Goal: Book appointment/travel/reservation

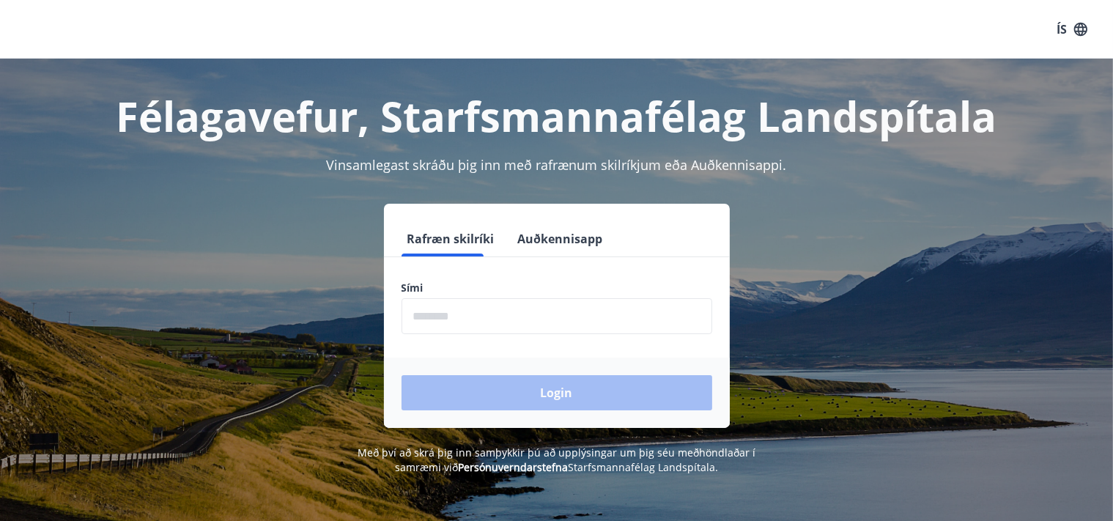
click at [492, 328] on input "phone" at bounding box center [557, 316] width 311 height 36
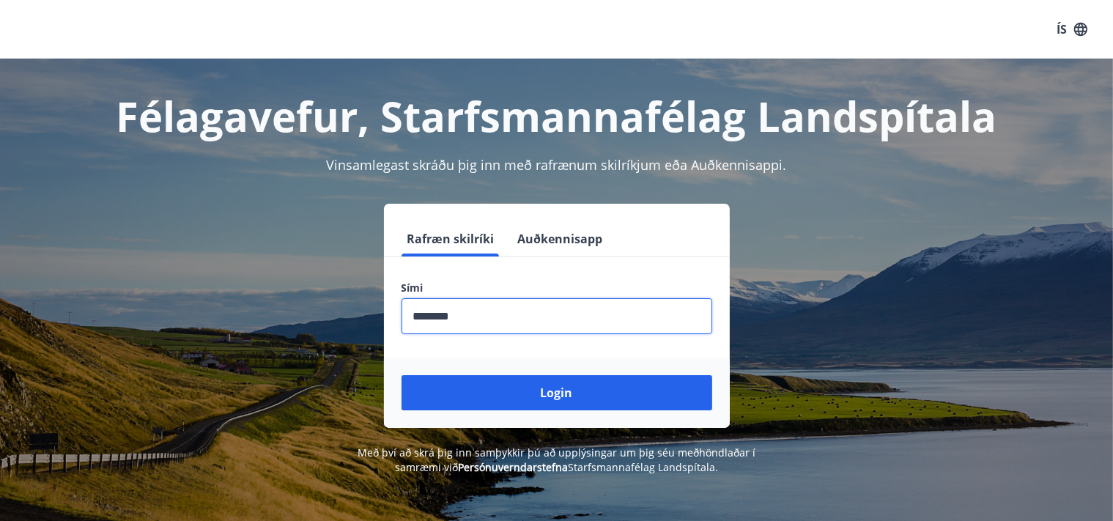
type input "********"
click at [402, 375] on button "Login" at bounding box center [557, 392] width 311 height 35
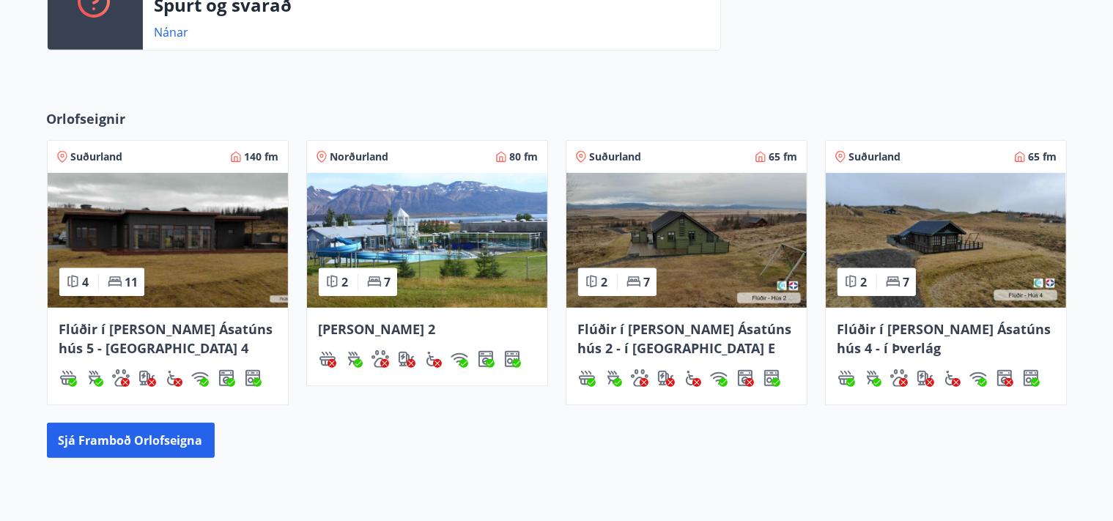
scroll to position [657, 0]
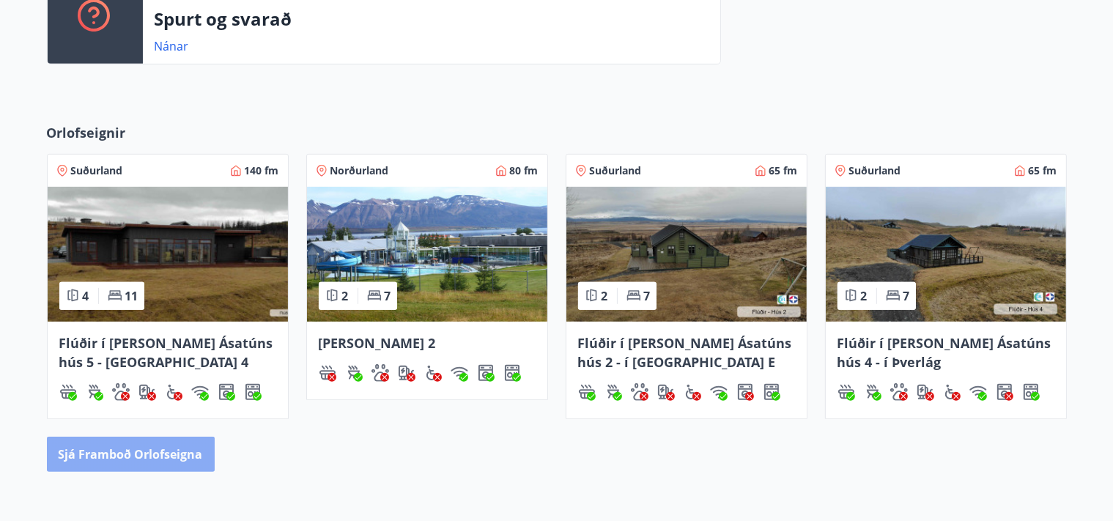
click at [131, 455] on button "Sjá framboð orlofseigna" at bounding box center [131, 454] width 168 height 35
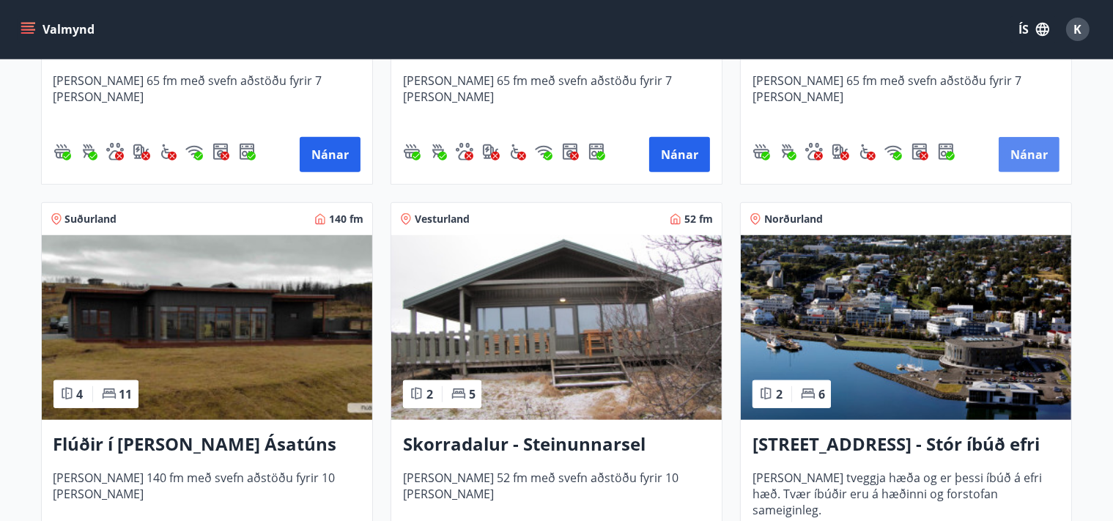
scroll to position [1005, 0]
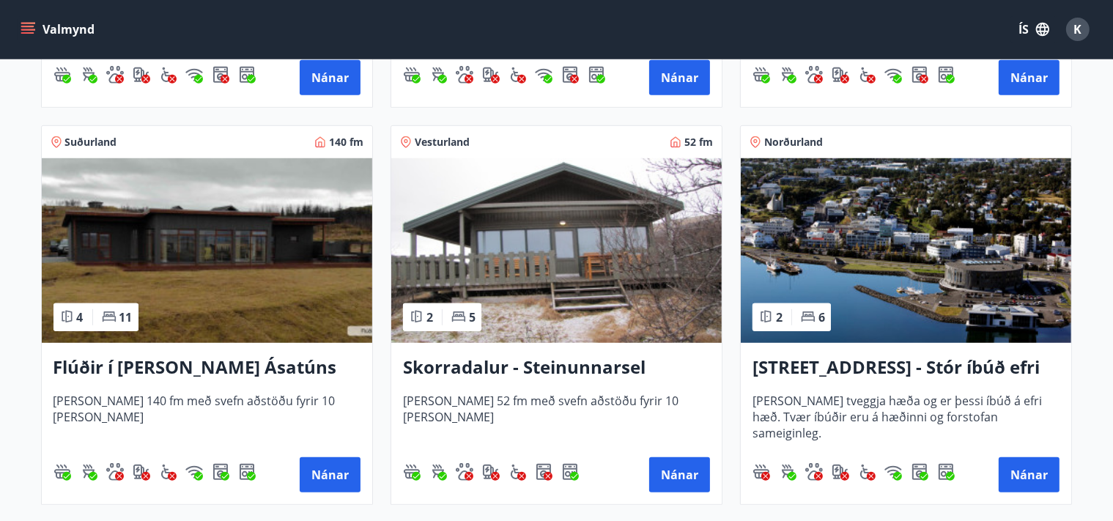
click at [547, 367] on h3 "Skorradalur - Steinunnarsel" at bounding box center [556, 368] width 307 height 26
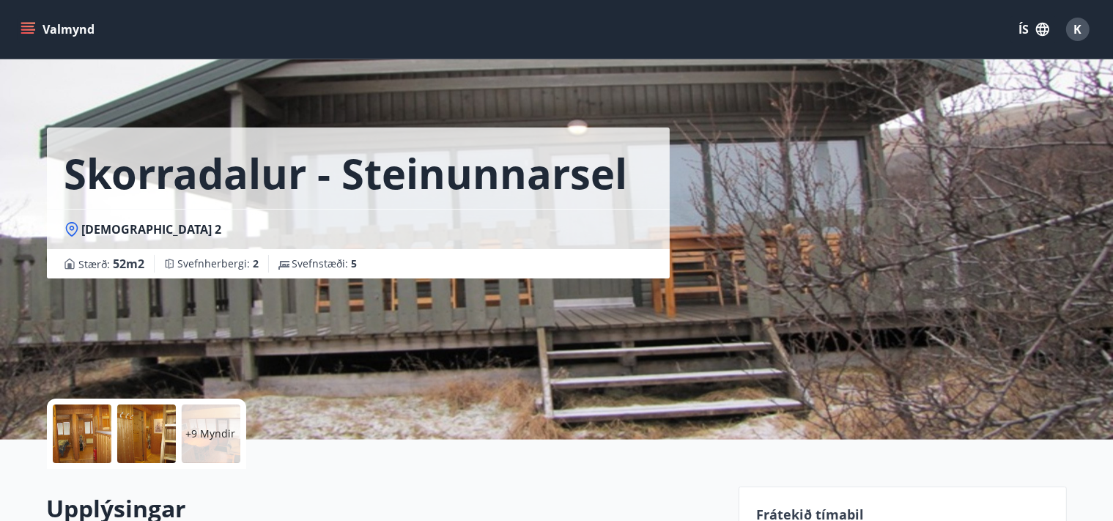
scroll to position [77, 0]
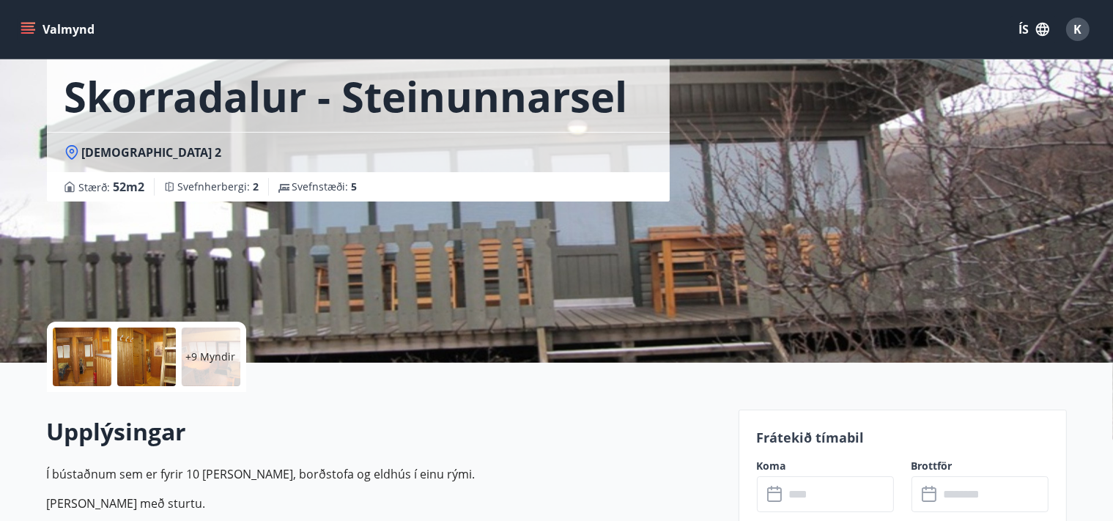
click at [89, 364] on div at bounding box center [82, 357] width 59 height 59
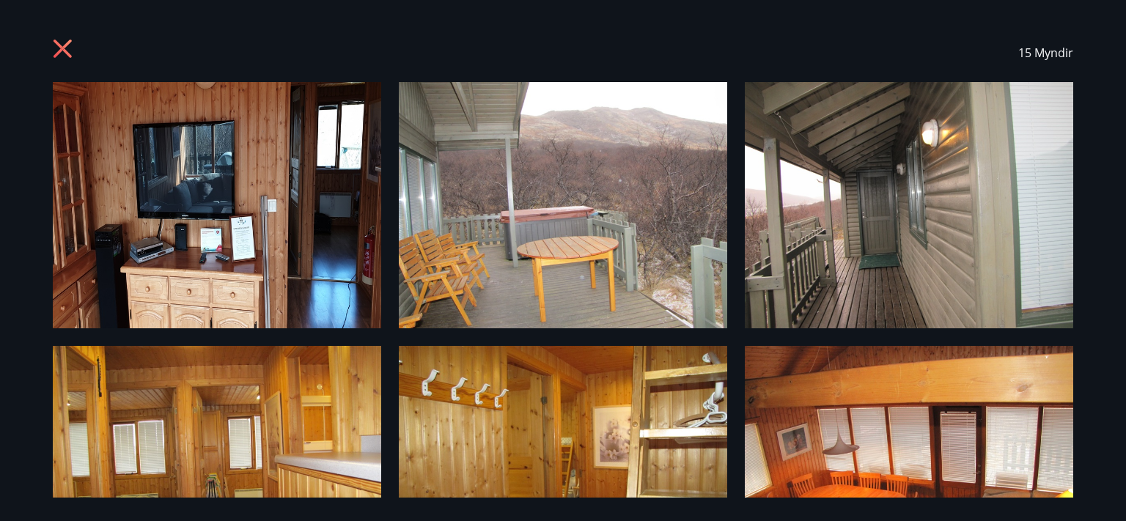
click at [948, 241] on img at bounding box center [909, 205] width 328 height 246
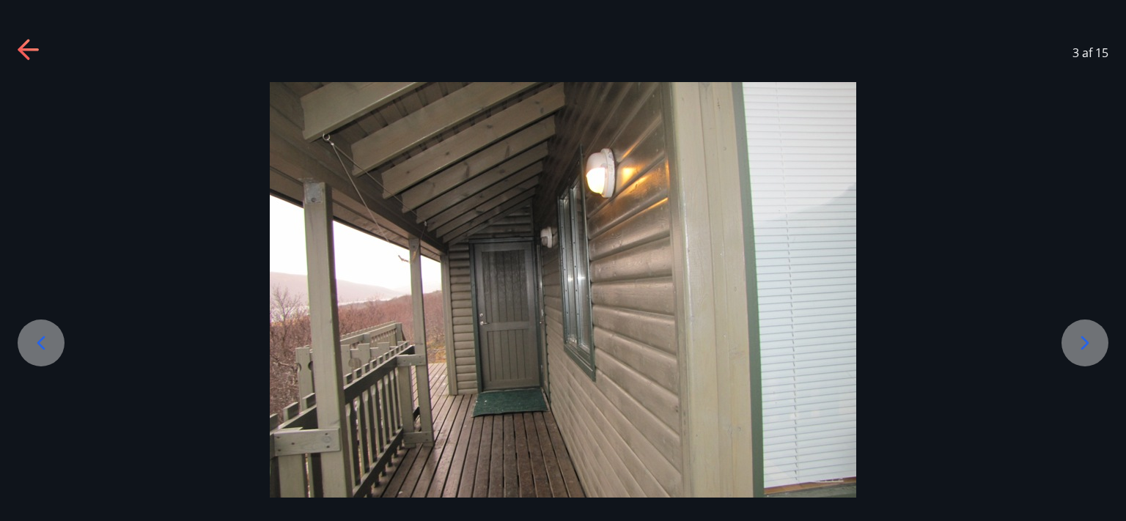
click at [1080, 345] on icon at bounding box center [1084, 342] width 23 height 23
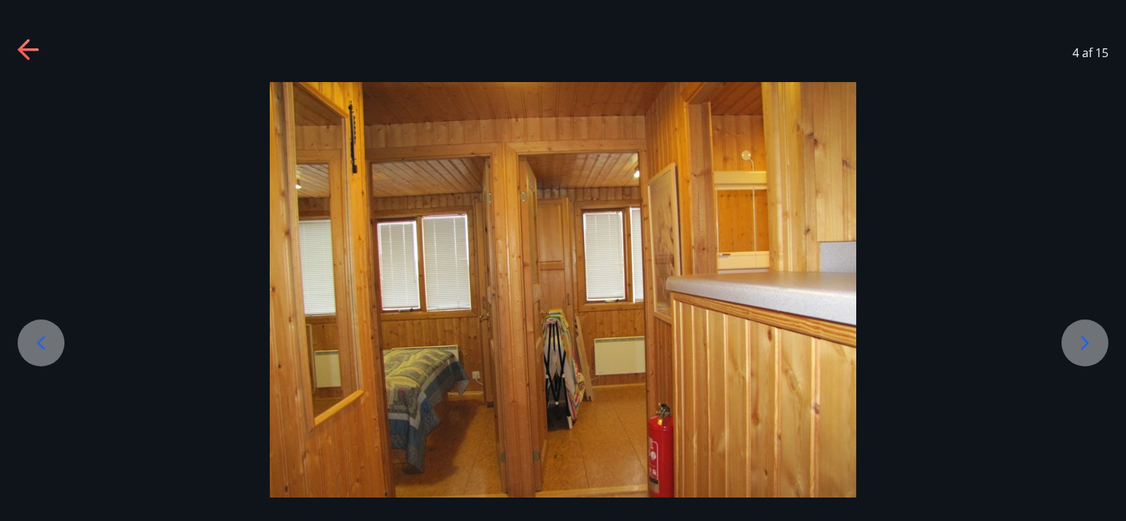
click at [1080, 345] on icon at bounding box center [1084, 342] width 23 height 23
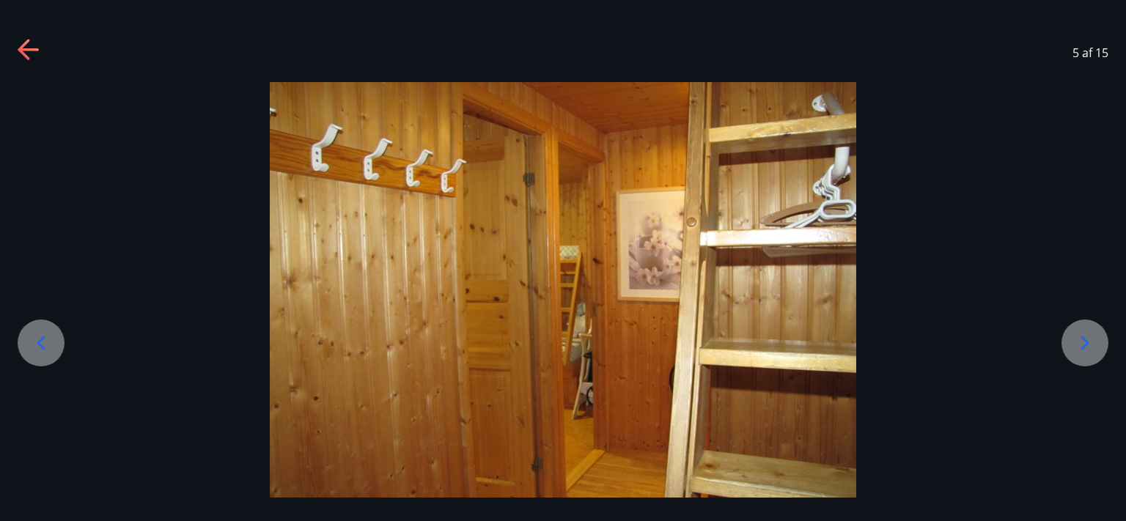
click at [1080, 345] on icon at bounding box center [1084, 342] width 23 height 23
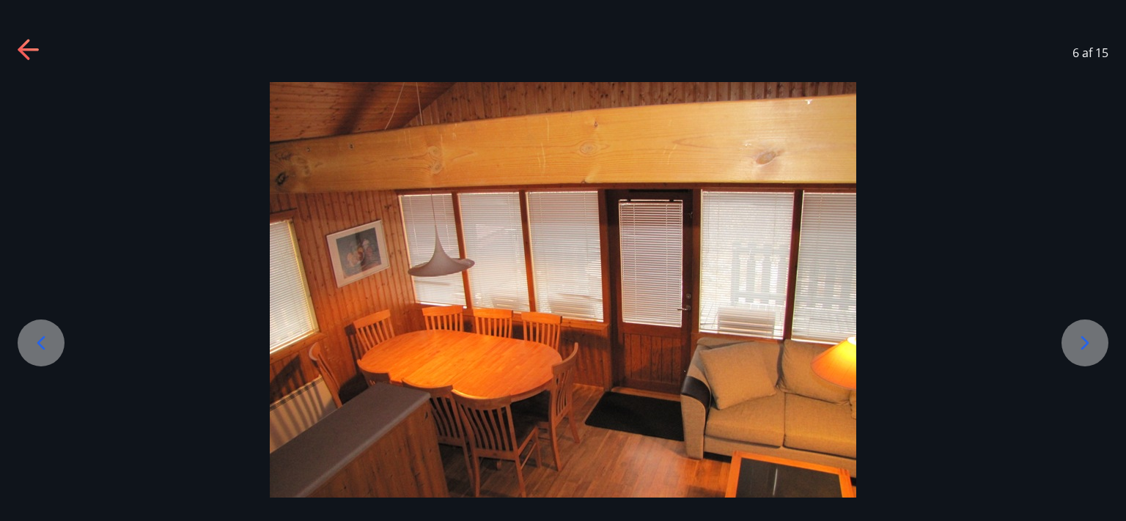
click at [1080, 345] on icon at bounding box center [1084, 342] width 23 height 23
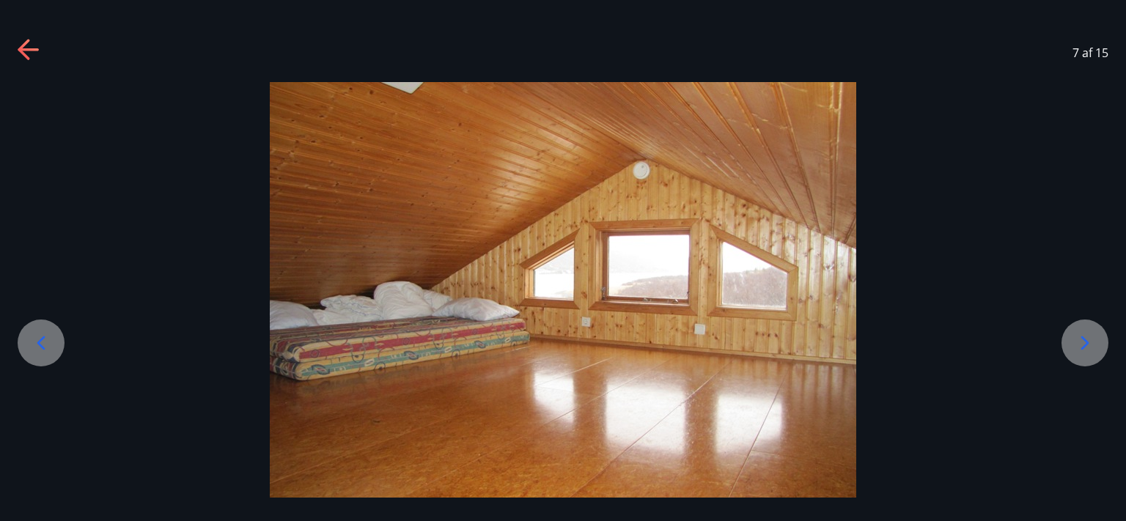
click at [1080, 345] on icon at bounding box center [1084, 342] width 23 height 23
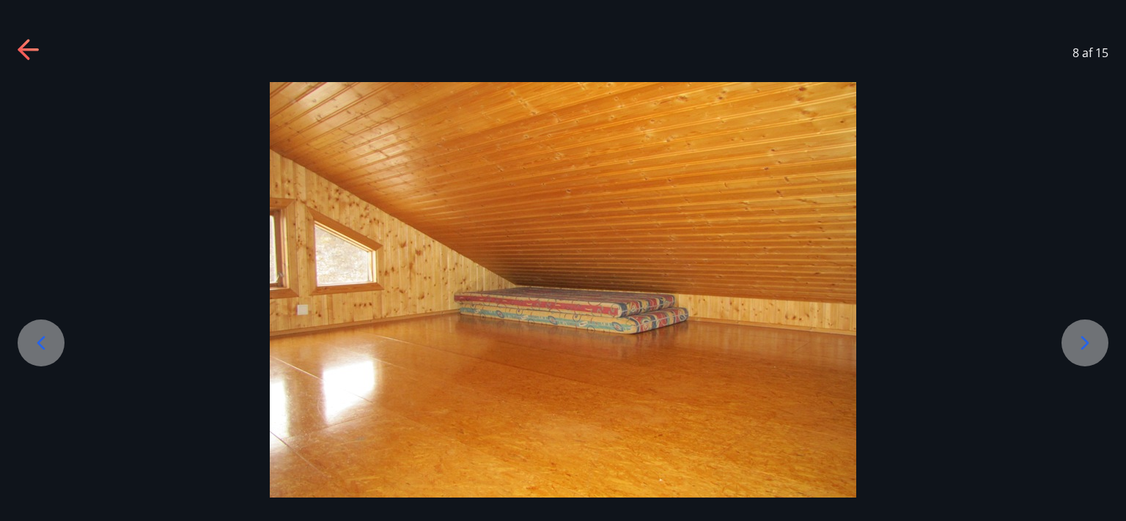
click at [1080, 345] on icon at bounding box center [1084, 342] width 23 height 23
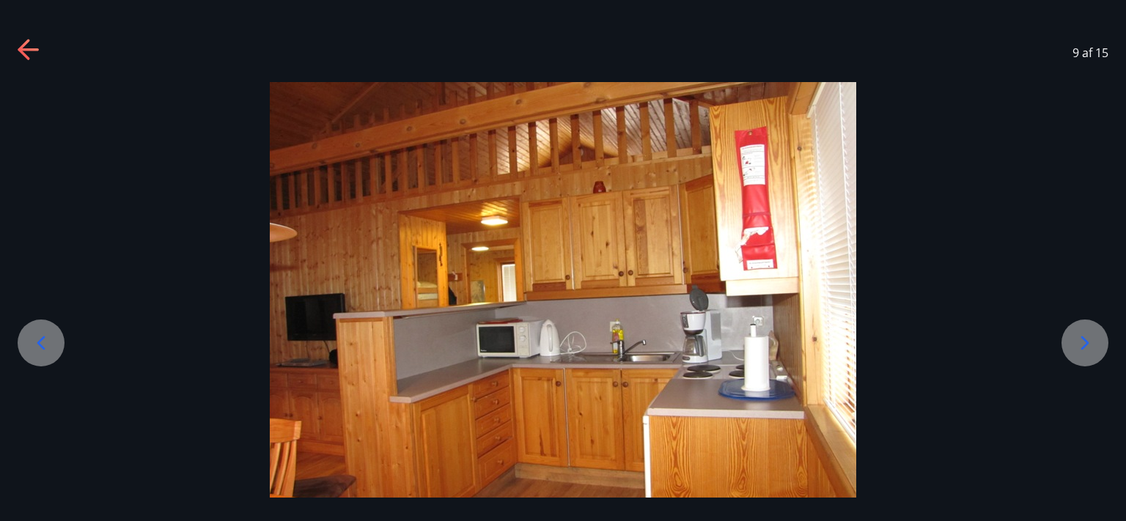
click at [1080, 345] on icon at bounding box center [1084, 342] width 23 height 23
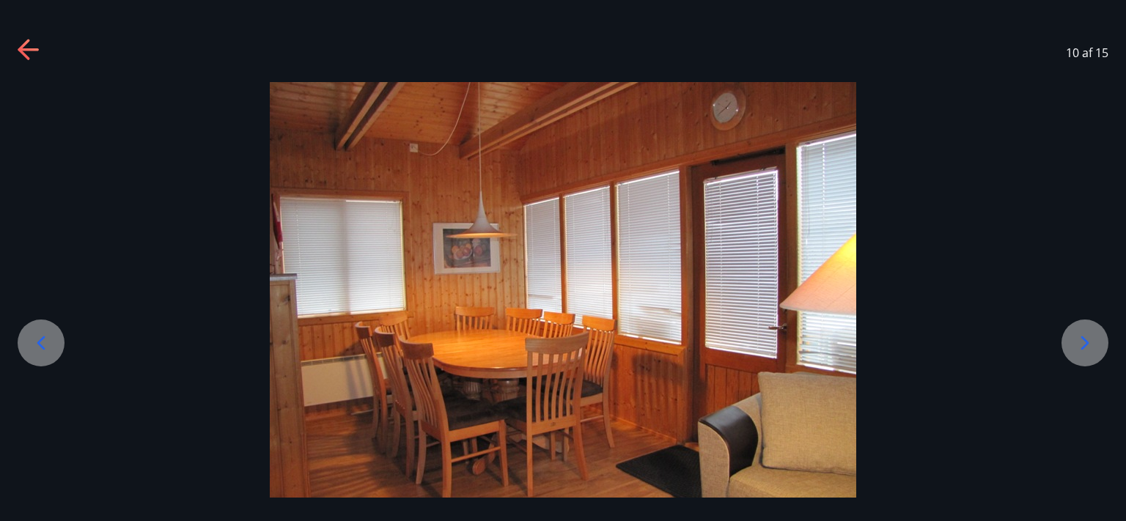
click at [1080, 345] on icon at bounding box center [1084, 342] width 23 height 23
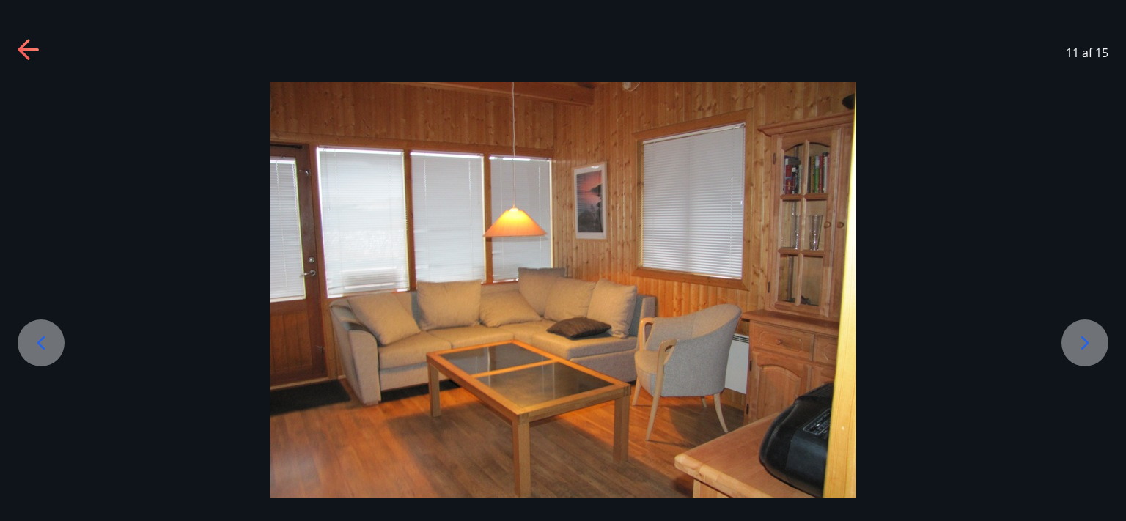
click at [1080, 345] on icon at bounding box center [1084, 342] width 23 height 23
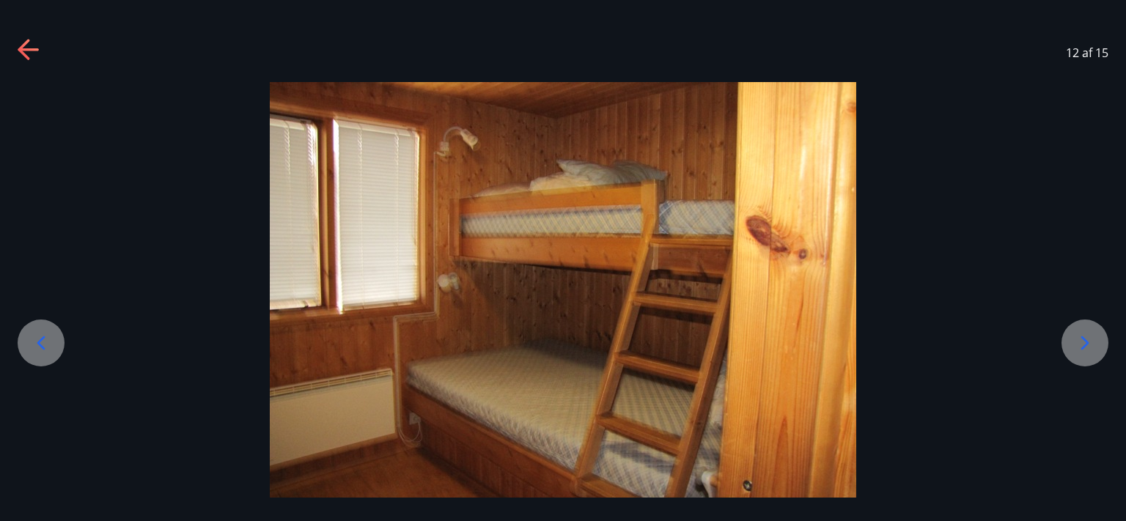
click at [1080, 345] on icon at bounding box center [1084, 342] width 23 height 23
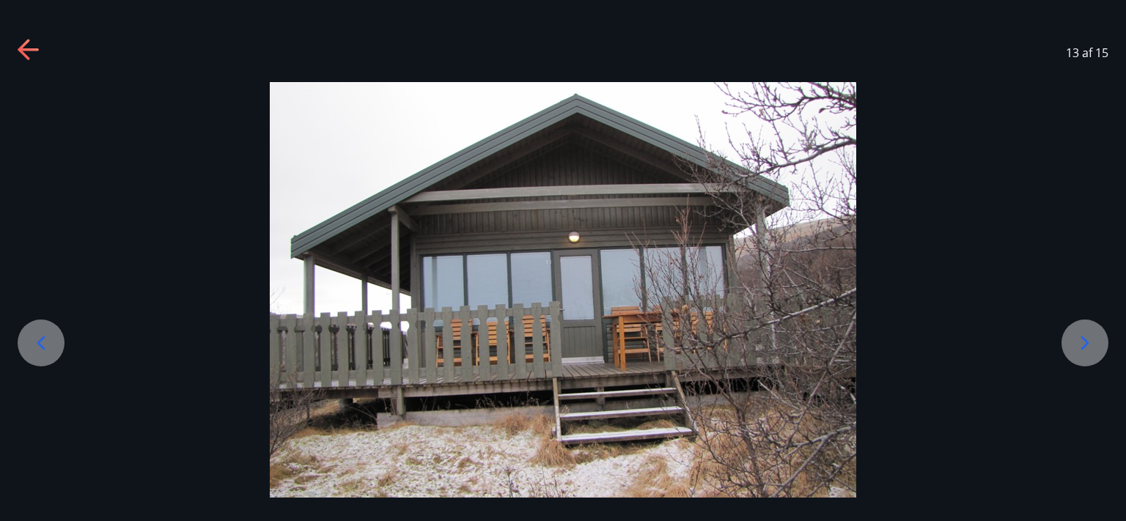
click at [1080, 345] on icon at bounding box center [1084, 342] width 23 height 23
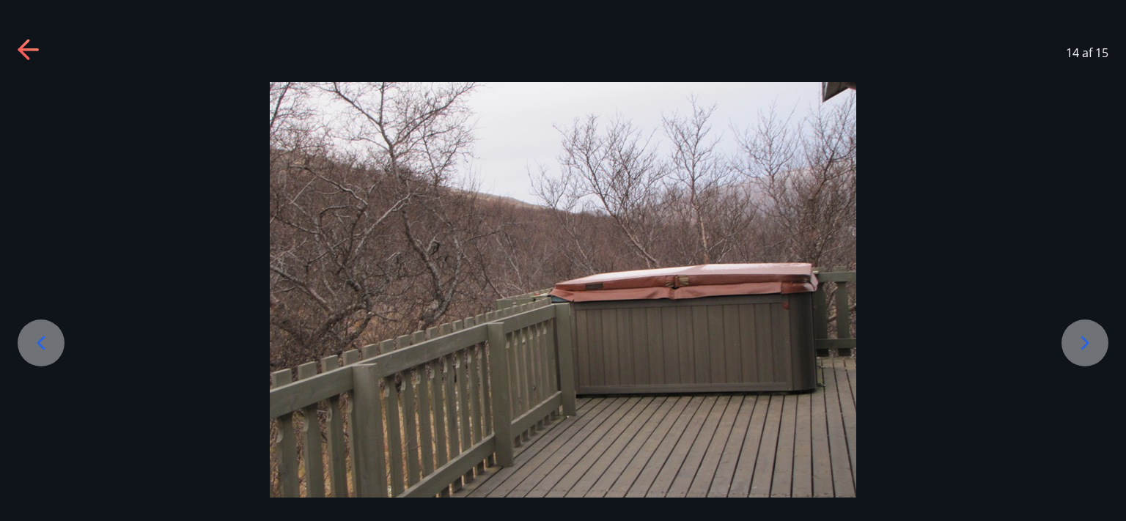
click at [1080, 345] on icon at bounding box center [1084, 342] width 23 height 23
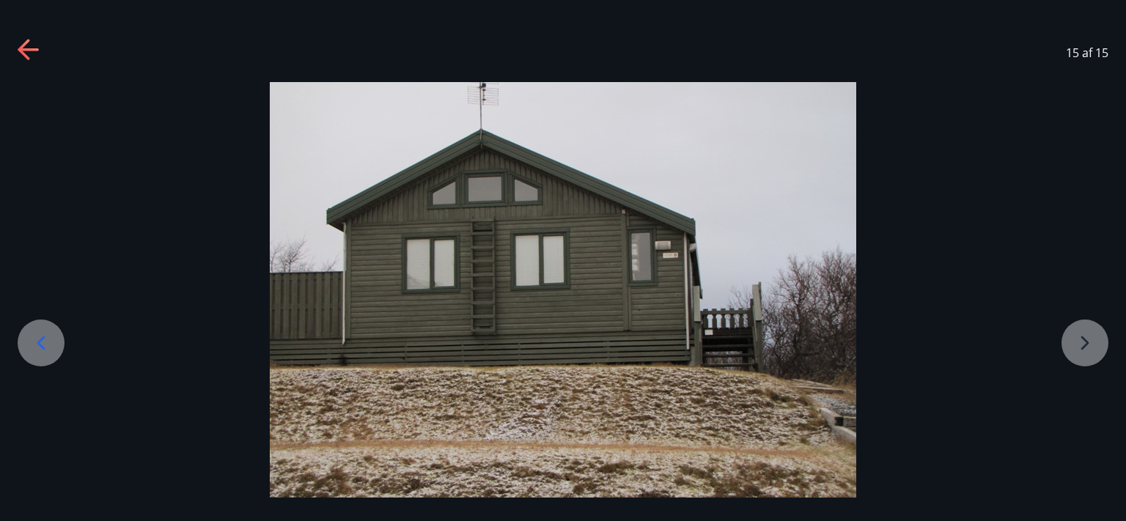
click at [1080, 345] on div at bounding box center [563, 302] width 1126 height 440
click at [40, 48] on icon at bounding box center [29, 50] width 23 height 23
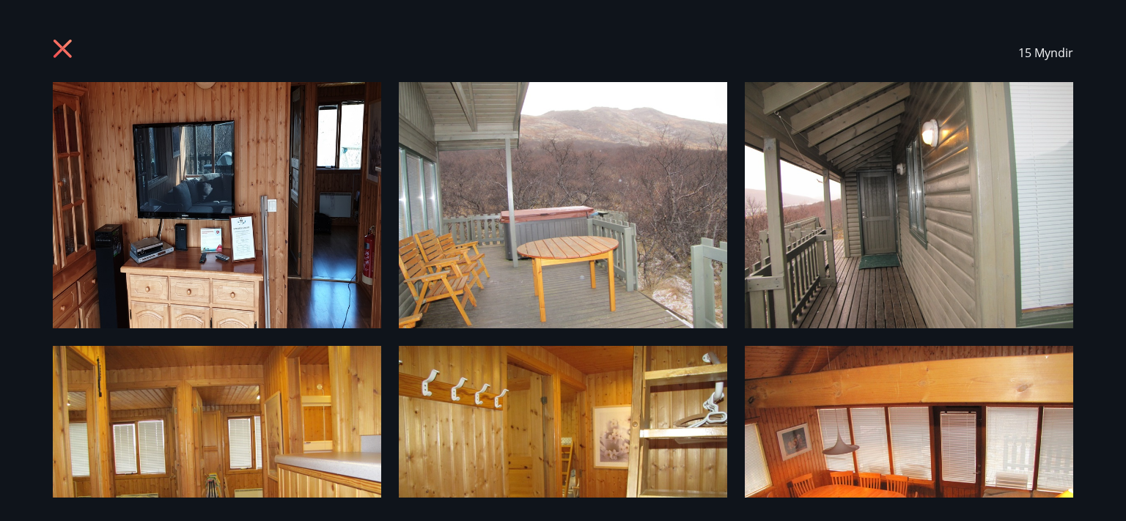
click at [66, 49] on icon at bounding box center [64, 50] width 23 height 23
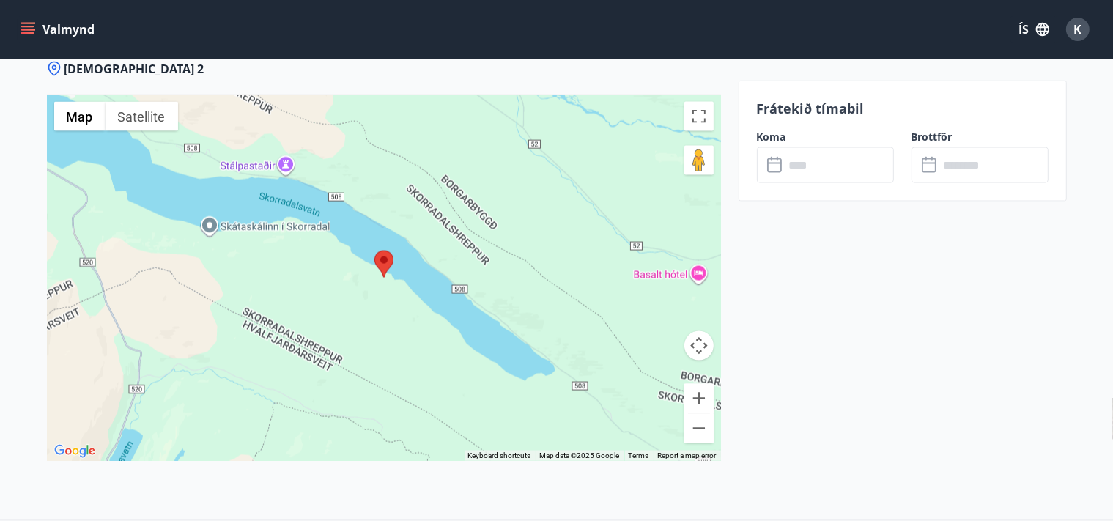
scroll to position [2244, 0]
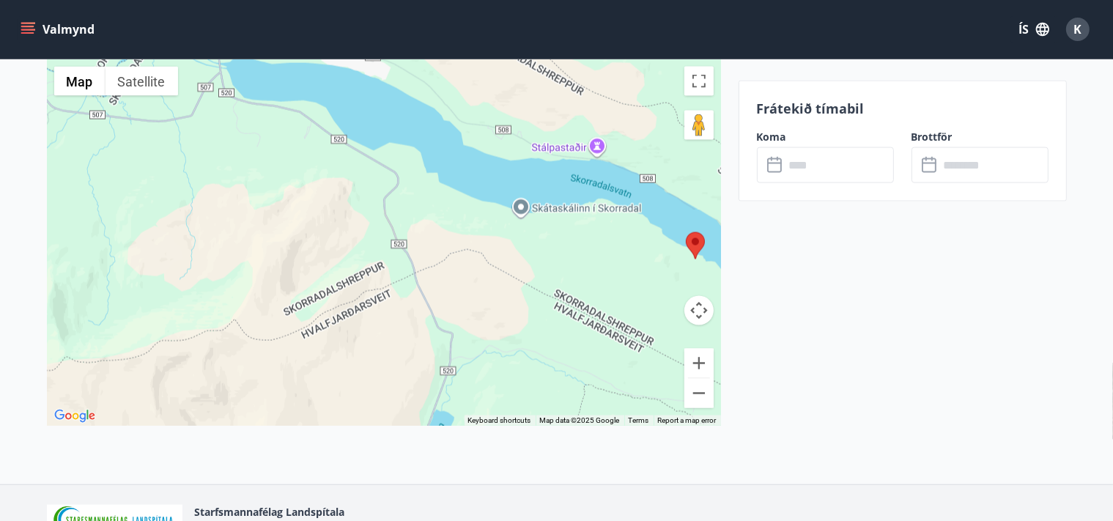
drag, startPoint x: 490, startPoint y: 247, endPoint x: 806, endPoint y: 264, distance: 316.3
click at [721, 264] on div at bounding box center [384, 242] width 674 height 366
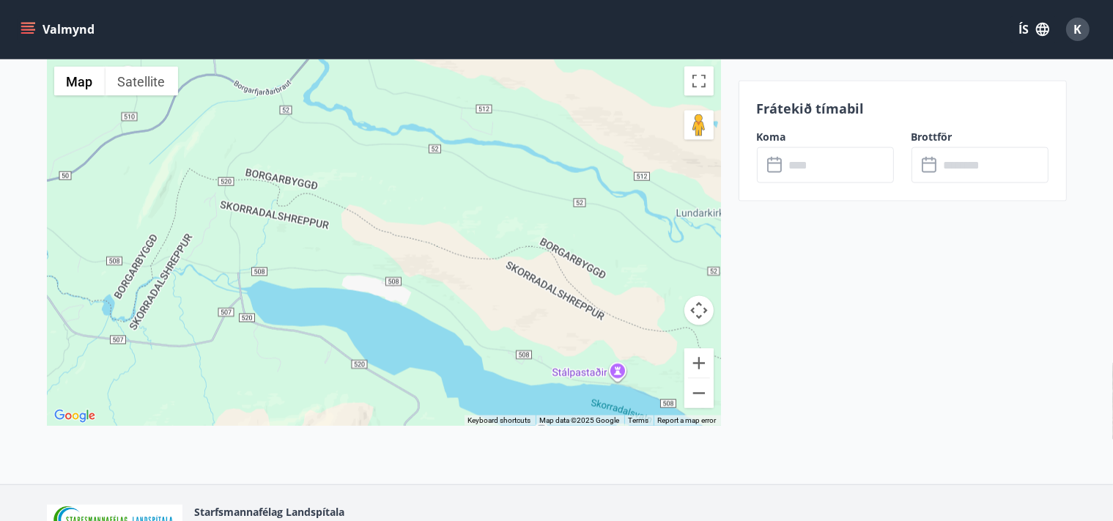
drag, startPoint x: 346, startPoint y: 192, endPoint x: 324, endPoint y: 435, distance: 243.6
click at [330, 426] on div at bounding box center [384, 242] width 674 height 366
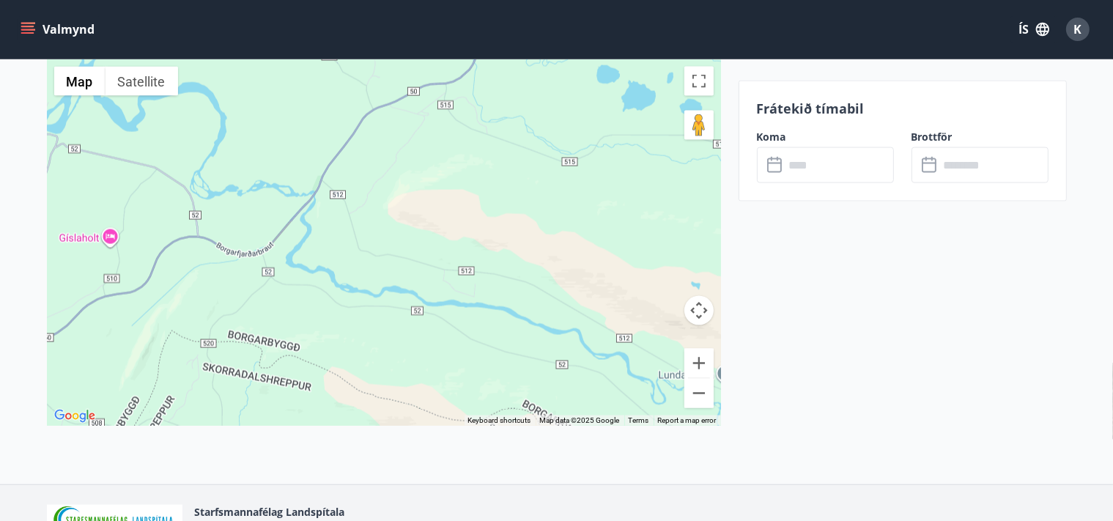
drag, startPoint x: 330, startPoint y: 203, endPoint x: 315, endPoint y: 385, distance: 183.1
click at [315, 388] on div at bounding box center [384, 242] width 674 height 366
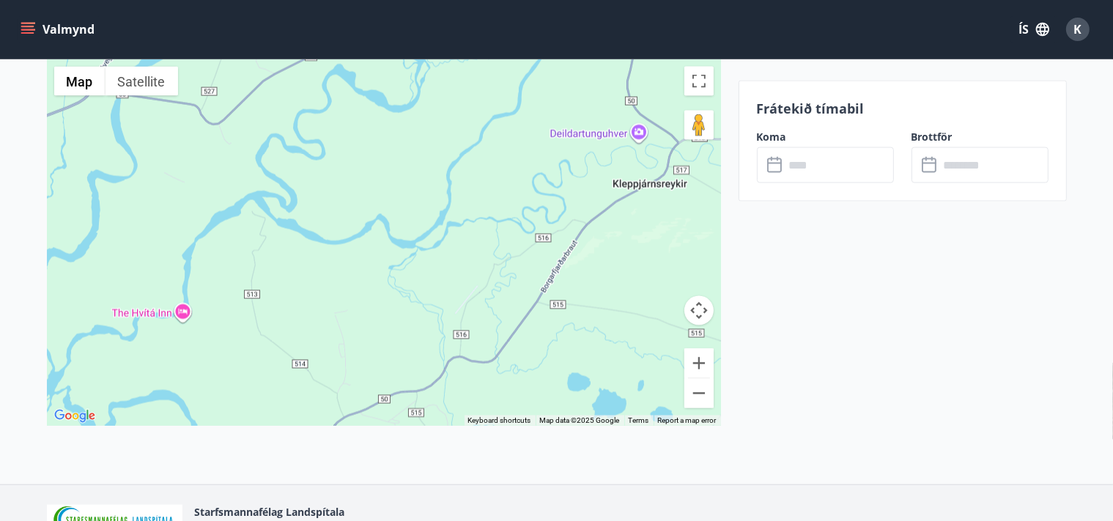
drag, startPoint x: 444, startPoint y: 110, endPoint x: 401, endPoint y: 383, distance: 276.0
click at [406, 394] on div at bounding box center [384, 242] width 674 height 366
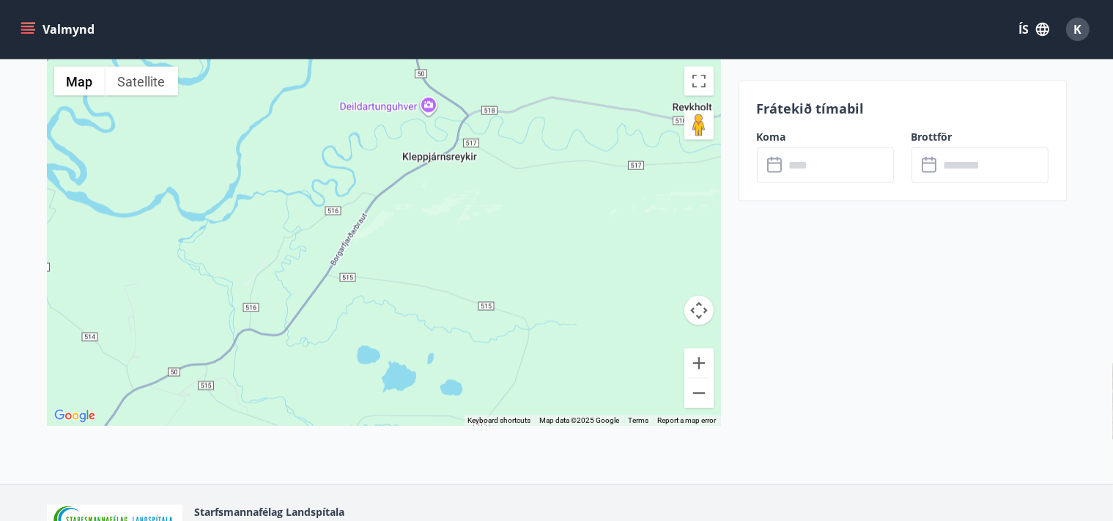
drag, startPoint x: 609, startPoint y: 212, endPoint x: 348, endPoint y: 144, distance: 269.6
click at [352, 147] on div at bounding box center [384, 242] width 674 height 366
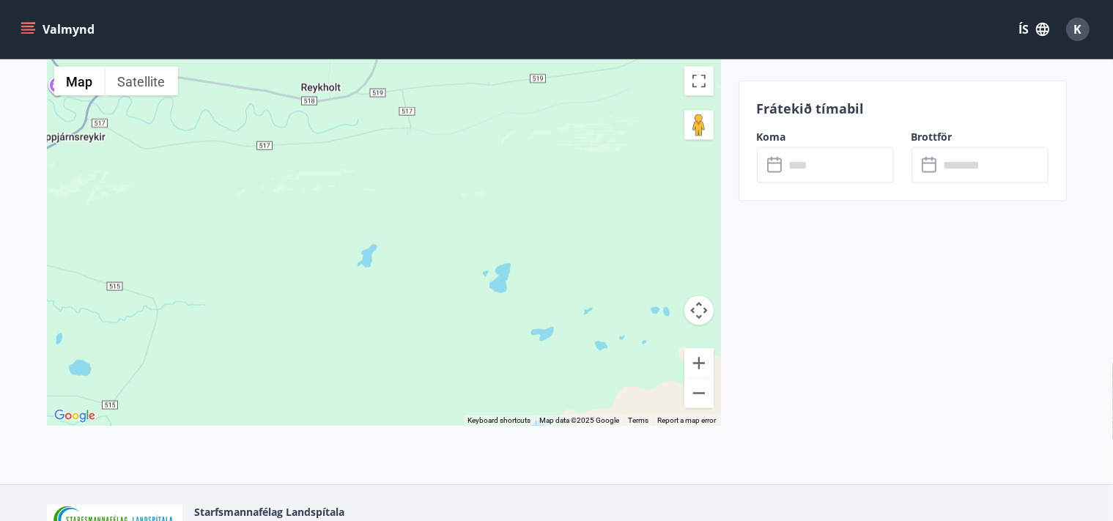
drag, startPoint x: 564, startPoint y: 171, endPoint x: 305, endPoint y: 177, distance: 259.5
click at [258, 181] on div at bounding box center [384, 242] width 674 height 366
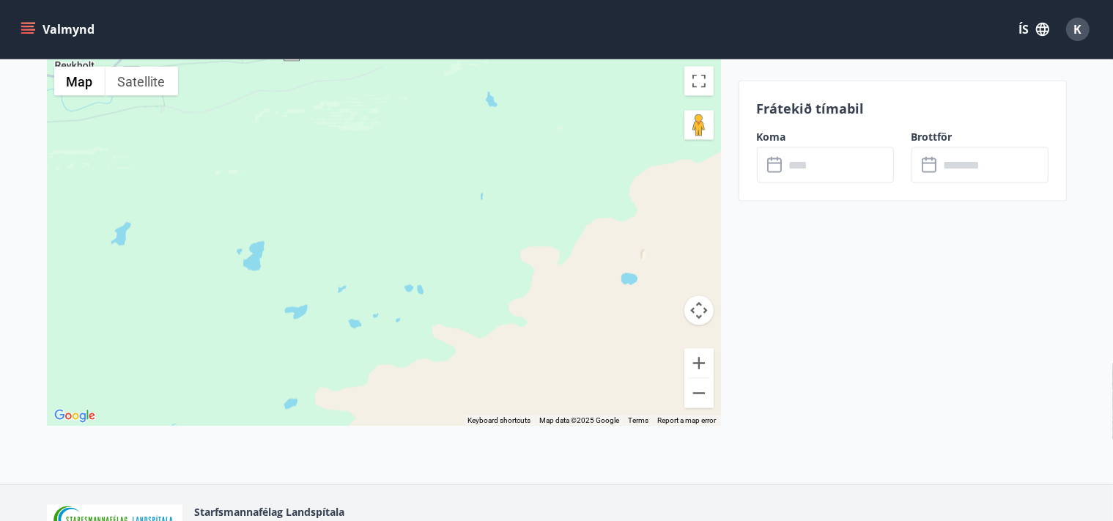
drag, startPoint x: 530, startPoint y: 174, endPoint x: 383, endPoint y: 139, distance: 150.9
click at [362, 92] on div at bounding box center [384, 242] width 674 height 366
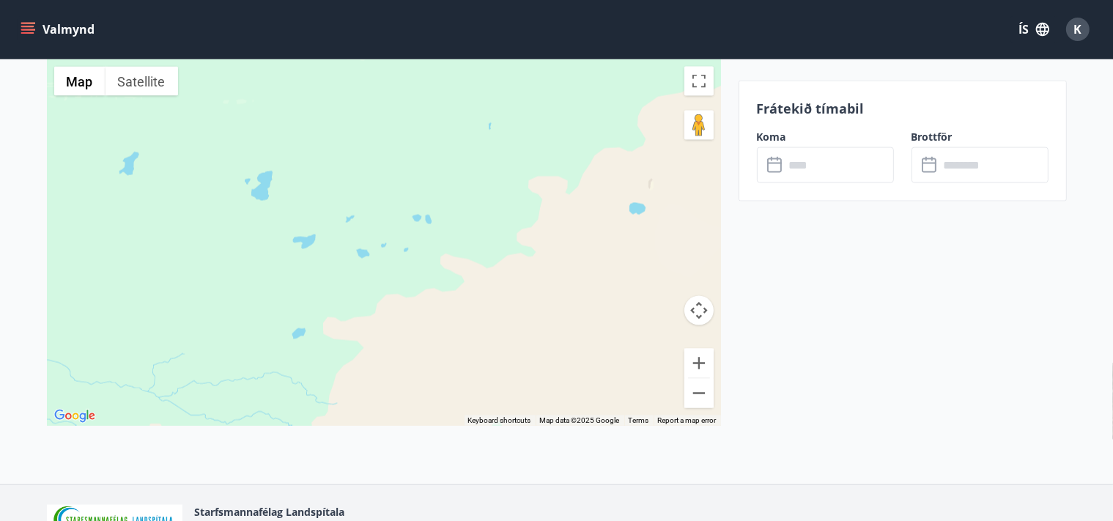
drag, startPoint x: 447, startPoint y: 335, endPoint x: 502, endPoint y: 84, distance: 257.3
click at [503, 84] on div at bounding box center [384, 242] width 674 height 366
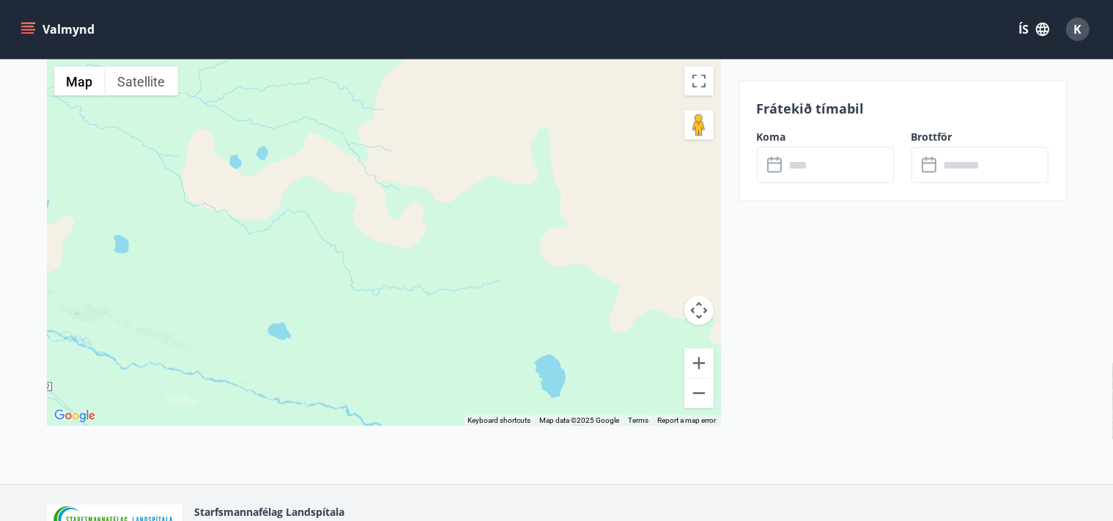
click at [468, 278] on div at bounding box center [384, 242] width 674 height 366
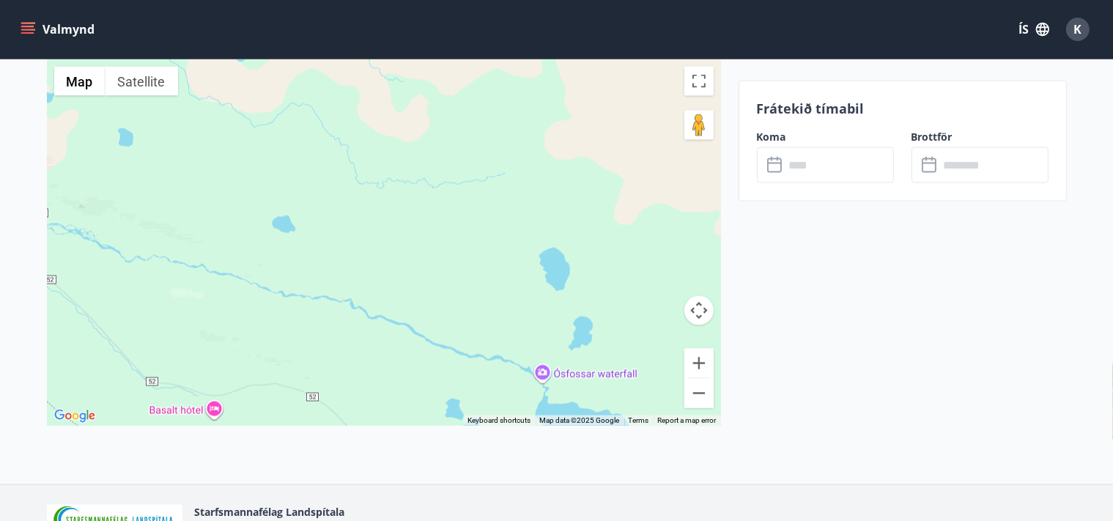
drag, startPoint x: 468, startPoint y: 243, endPoint x: 473, endPoint y: 104, distance: 139.4
click at [473, 114] on div at bounding box center [384, 242] width 674 height 366
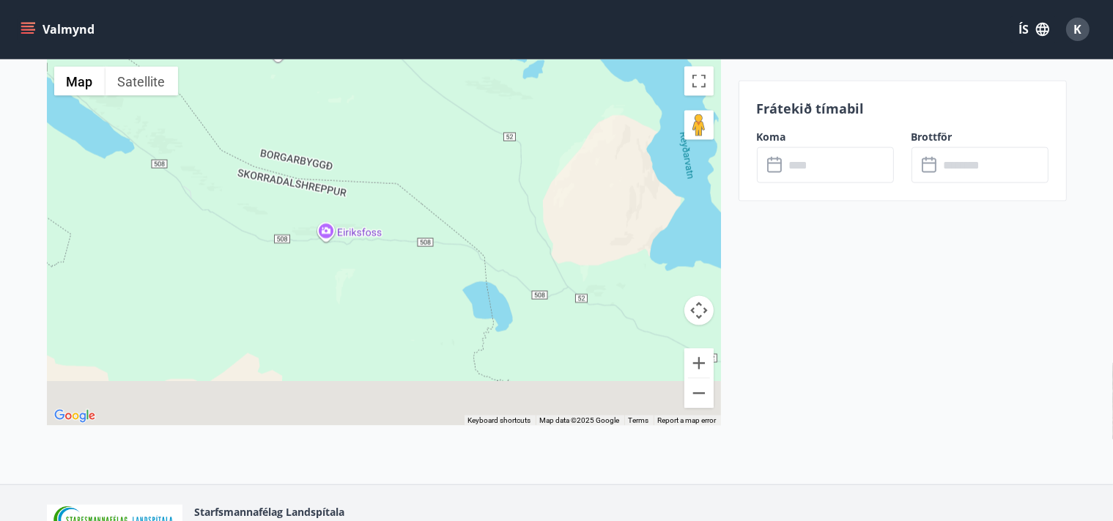
drag, startPoint x: 473, startPoint y: 349, endPoint x: 541, endPoint y: 84, distance: 273.2
click at [538, 86] on div at bounding box center [384, 242] width 674 height 366
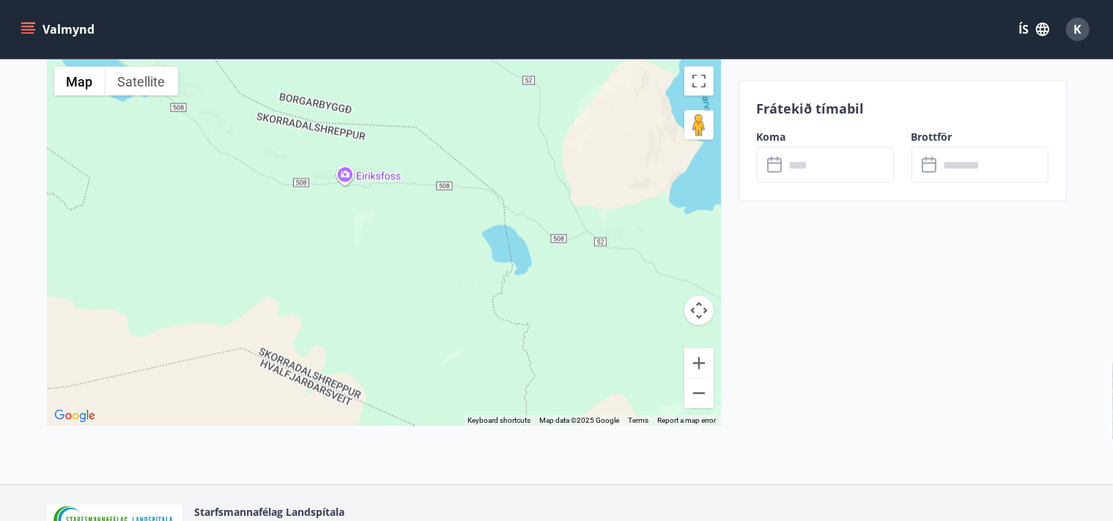
click at [603, 295] on div at bounding box center [384, 242] width 674 height 366
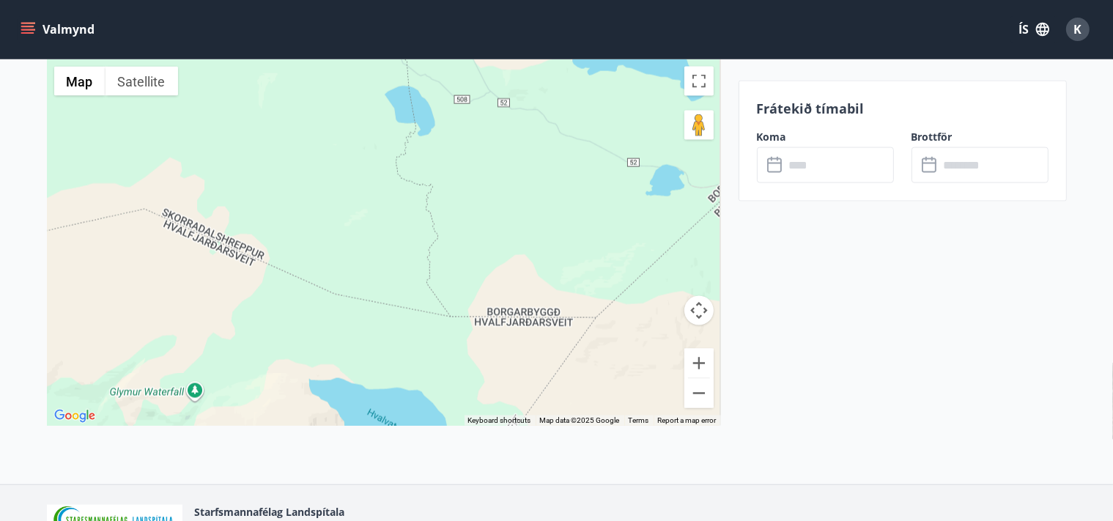
drag, startPoint x: 589, startPoint y: 259, endPoint x: 481, endPoint y: 142, distance: 158.7
click at [483, 143] on div at bounding box center [384, 242] width 674 height 366
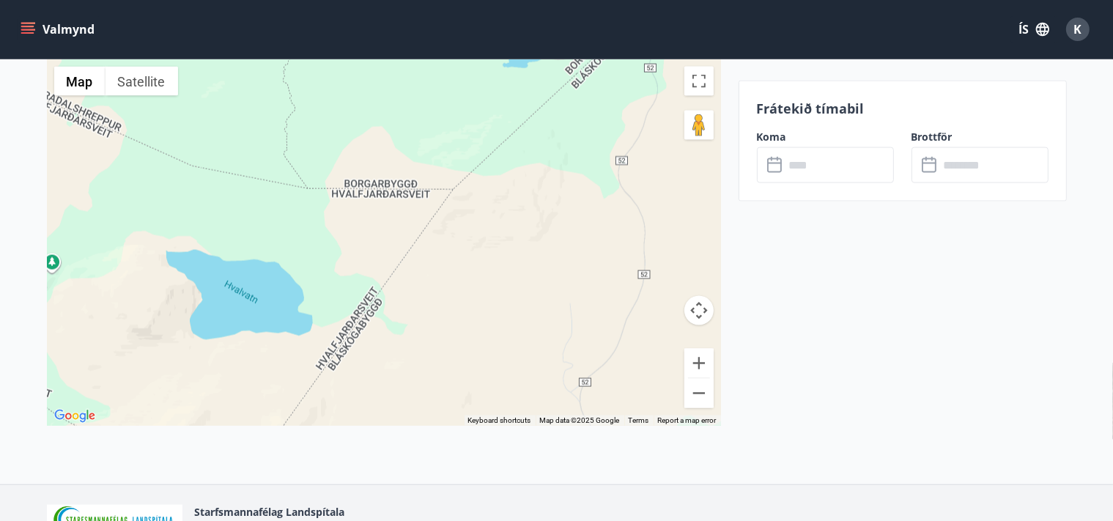
drag, startPoint x: 613, startPoint y: 306, endPoint x: 531, endPoint y: 149, distance: 177.7
click at [529, 152] on div at bounding box center [384, 242] width 674 height 366
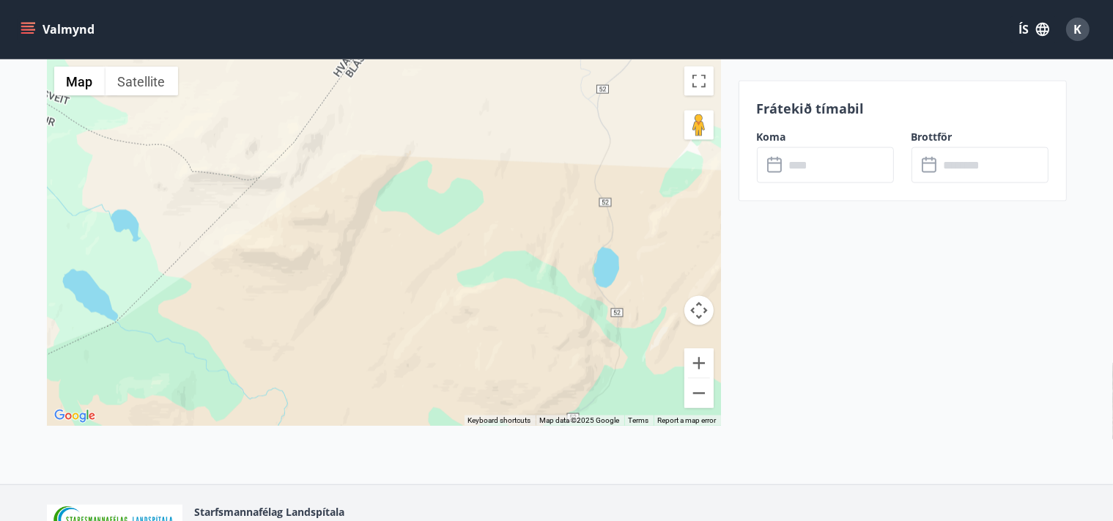
drag, startPoint x: 471, startPoint y: 371, endPoint x: 467, endPoint y: 207, distance: 164.2
click at [467, 207] on div at bounding box center [384, 242] width 674 height 366
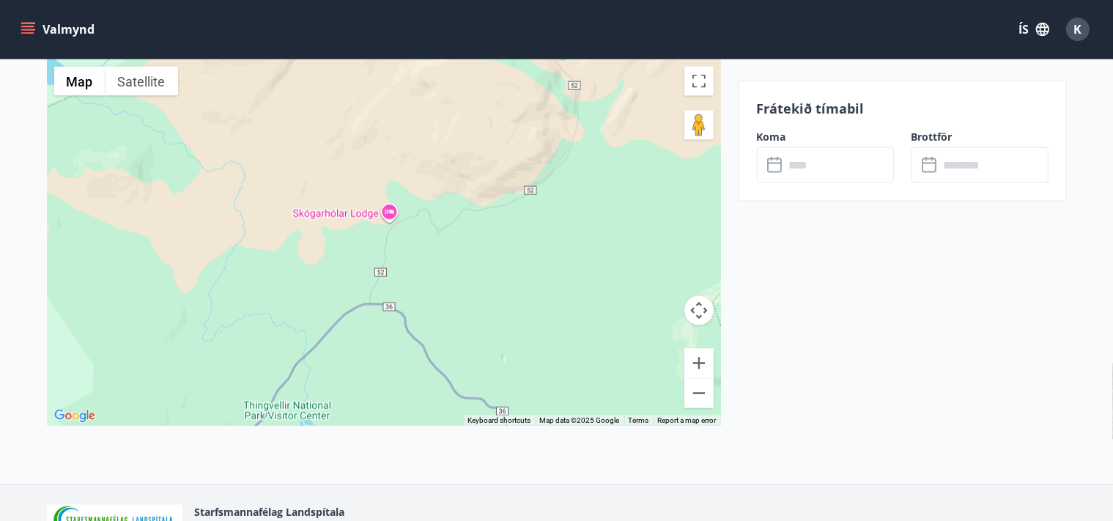
drag, startPoint x: 514, startPoint y: 370, endPoint x: 440, endPoint y: 125, distance: 256.6
click at [454, 125] on div at bounding box center [384, 242] width 674 height 366
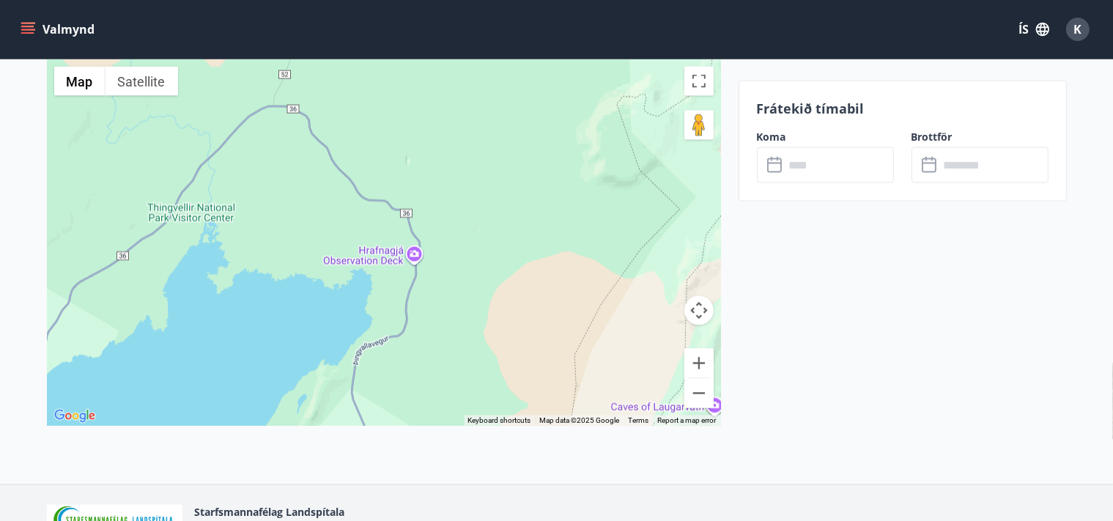
drag, startPoint x: 555, startPoint y: 292, endPoint x: 476, endPoint y: 100, distance: 207.7
click at [476, 100] on div at bounding box center [384, 242] width 674 height 366
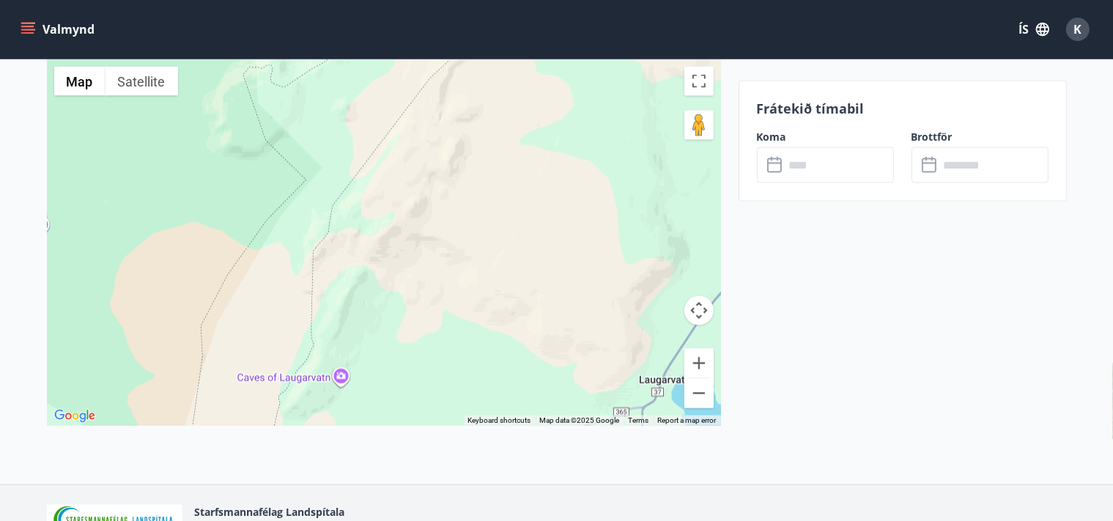
drag, startPoint x: 514, startPoint y: 301, endPoint x: 0, endPoint y: 339, distance: 515.8
click at [47, 359] on div at bounding box center [384, 242] width 674 height 366
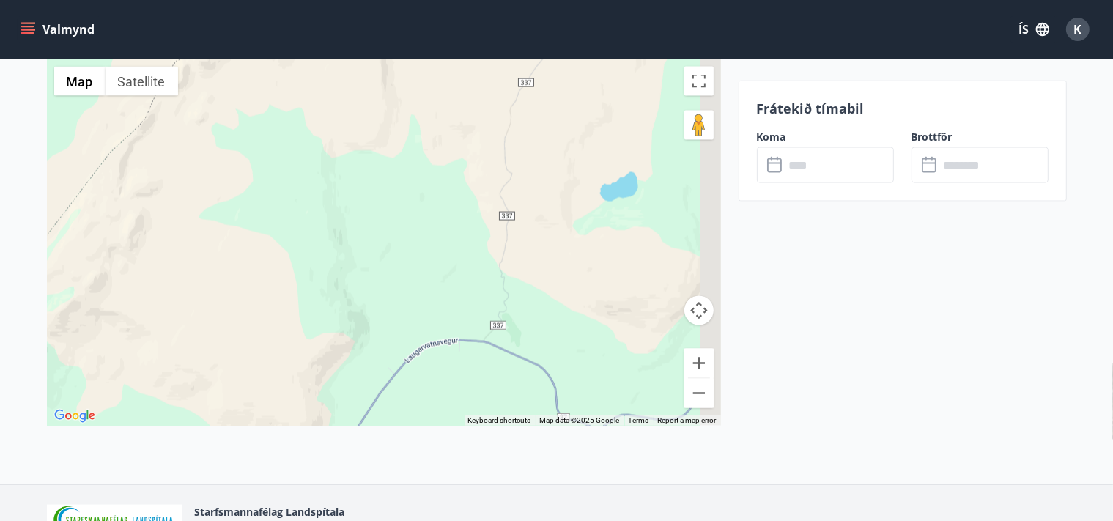
drag, startPoint x: 629, startPoint y: 240, endPoint x: 497, endPoint y: 360, distance: 178.0
click at [558, 371] on div at bounding box center [384, 242] width 674 height 366
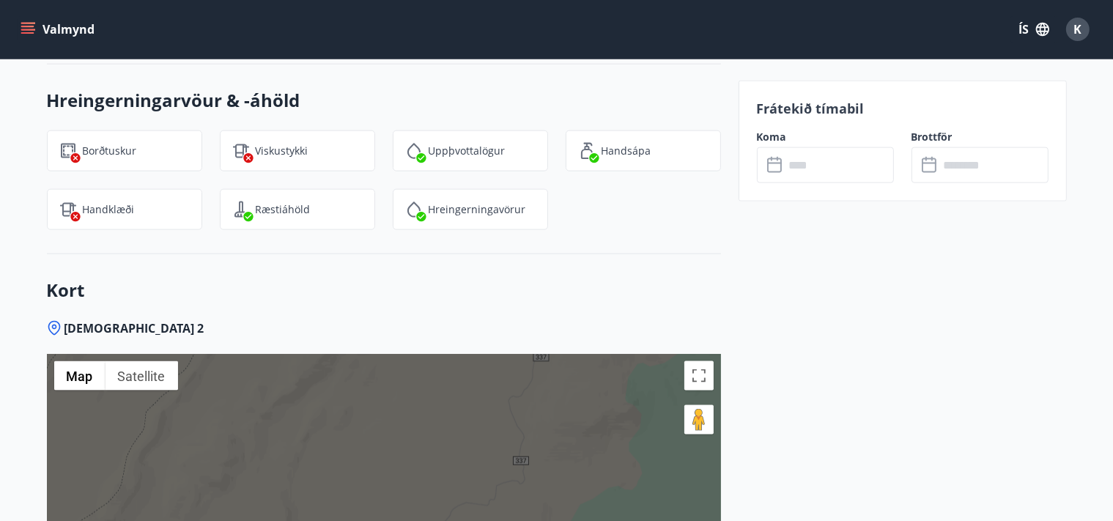
scroll to position [1942, 0]
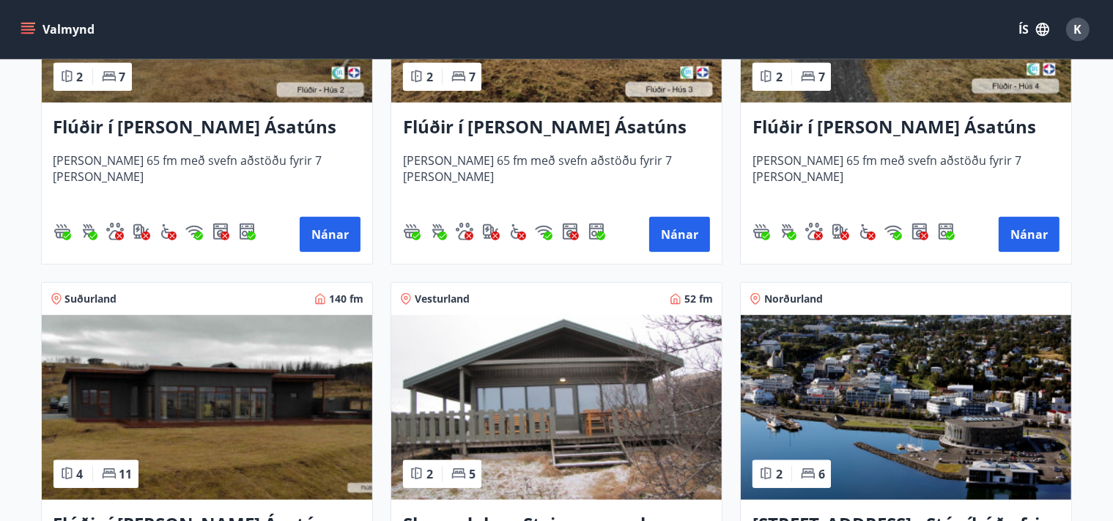
scroll to position [928, 0]
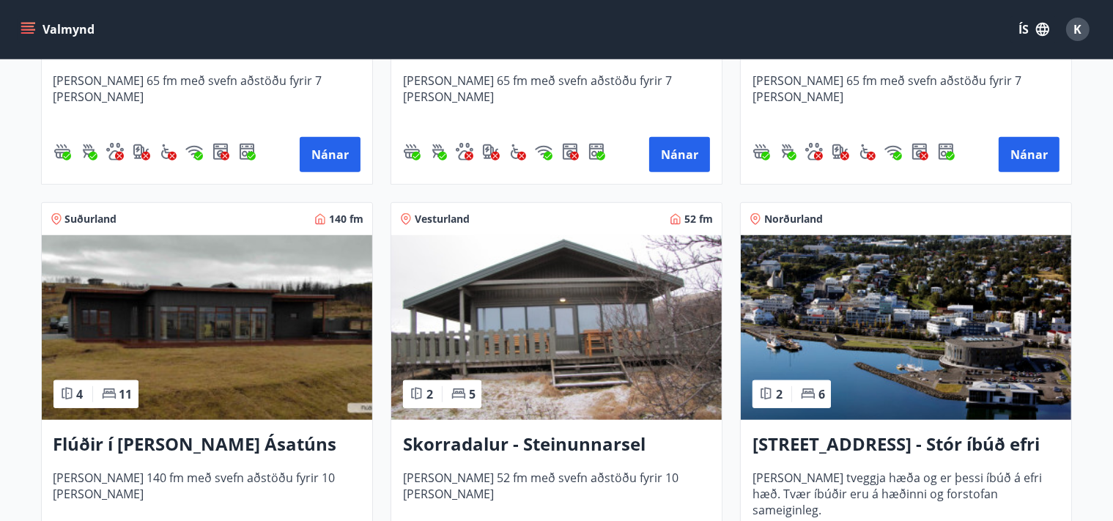
click at [611, 295] on img at bounding box center [556, 327] width 331 height 185
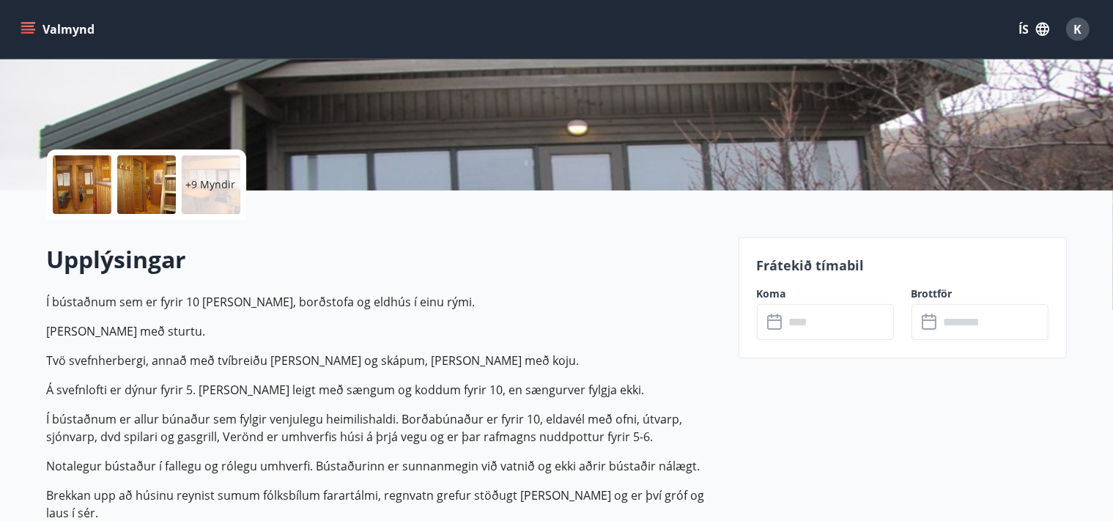
scroll to position [309, 0]
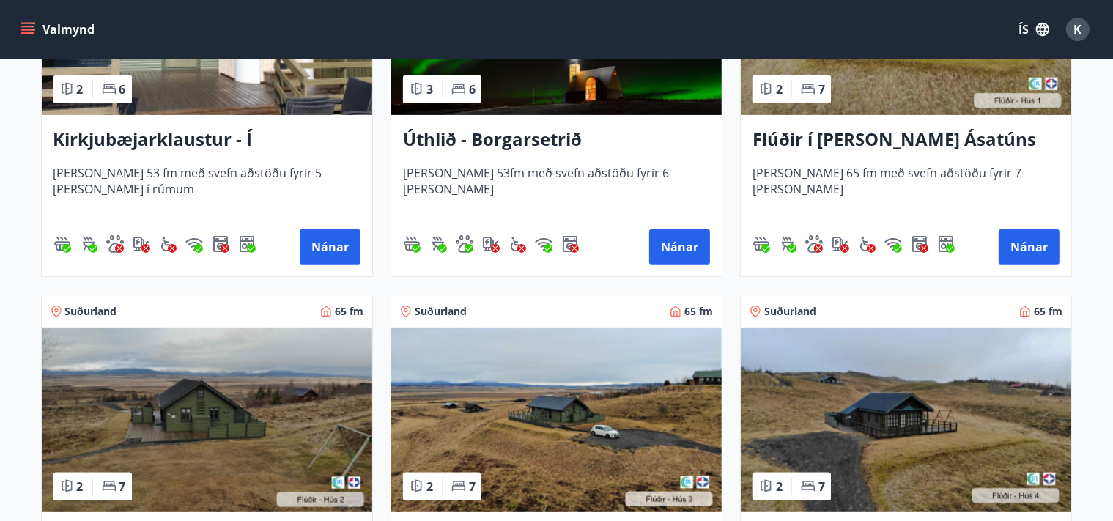
scroll to position [284, 0]
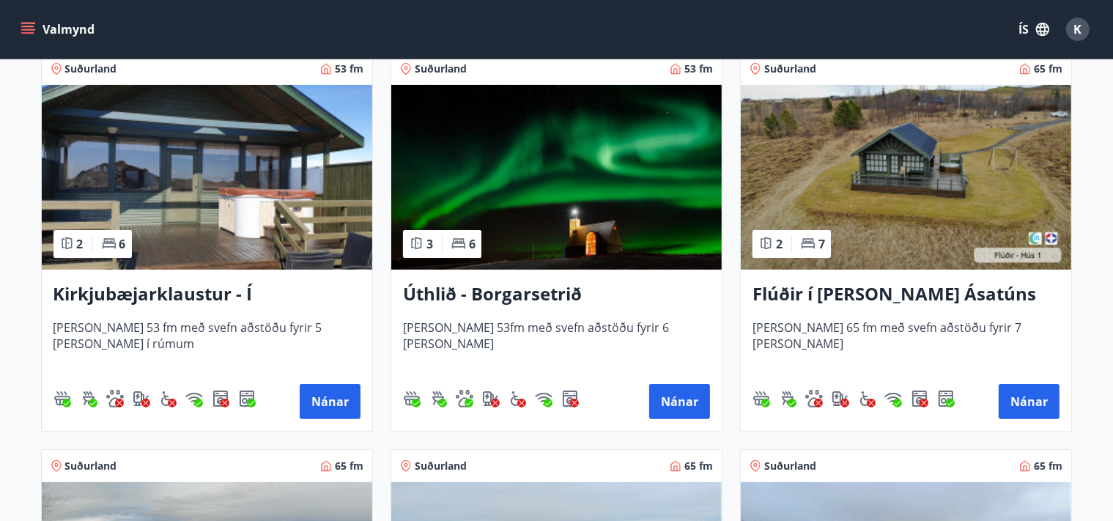
click at [529, 297] on h3 "Úthlið - Borgarsetrið" at bounding box center [556, 294] width 307 height 26
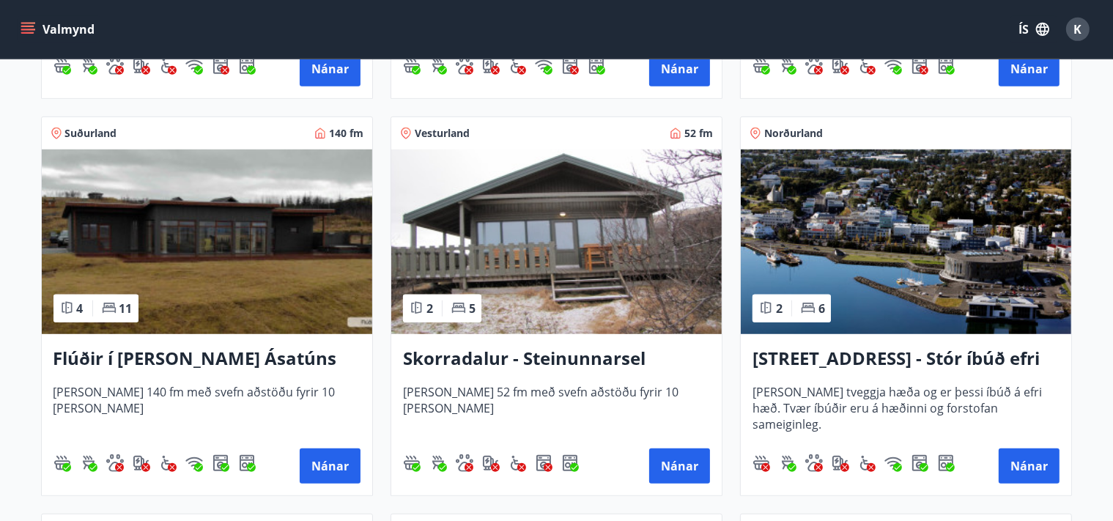
scroll to position [1005, 0]
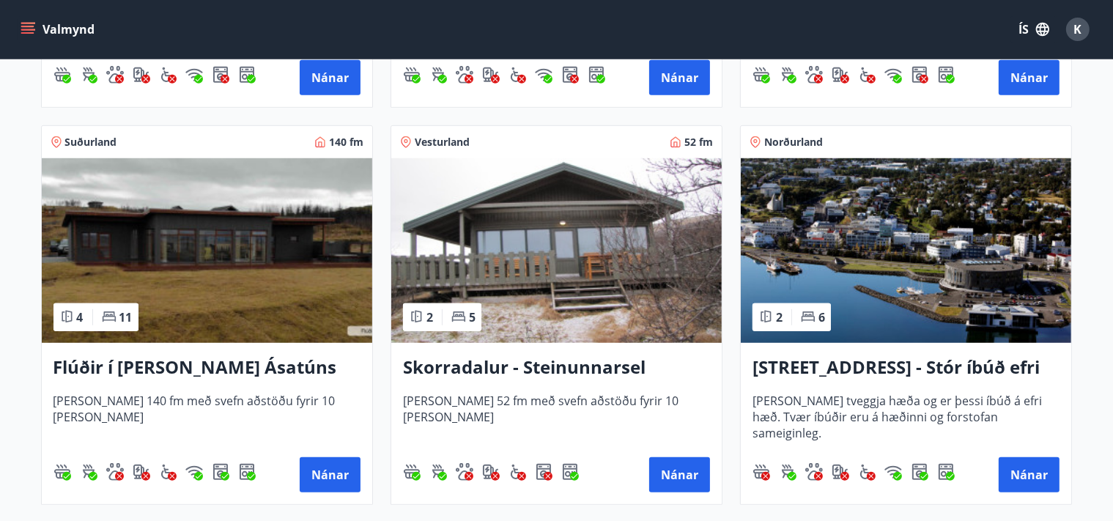
click at [183, 371] on h3 "Flúðir í landi Ásatúns hús 5 - Móadalur 4" at bounding box center [206, 368] width 307 height 26
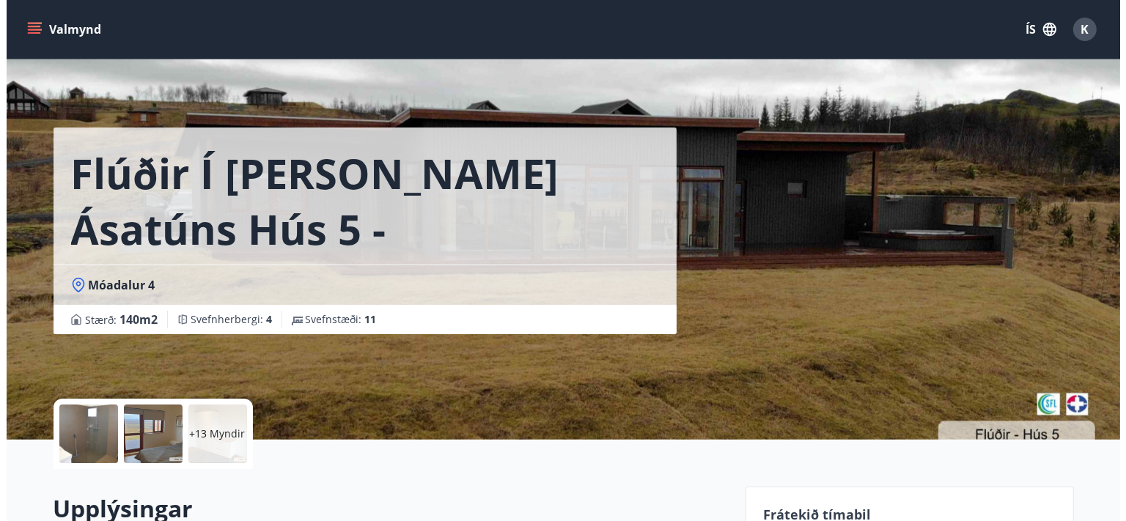
scroll to position [232, 0]
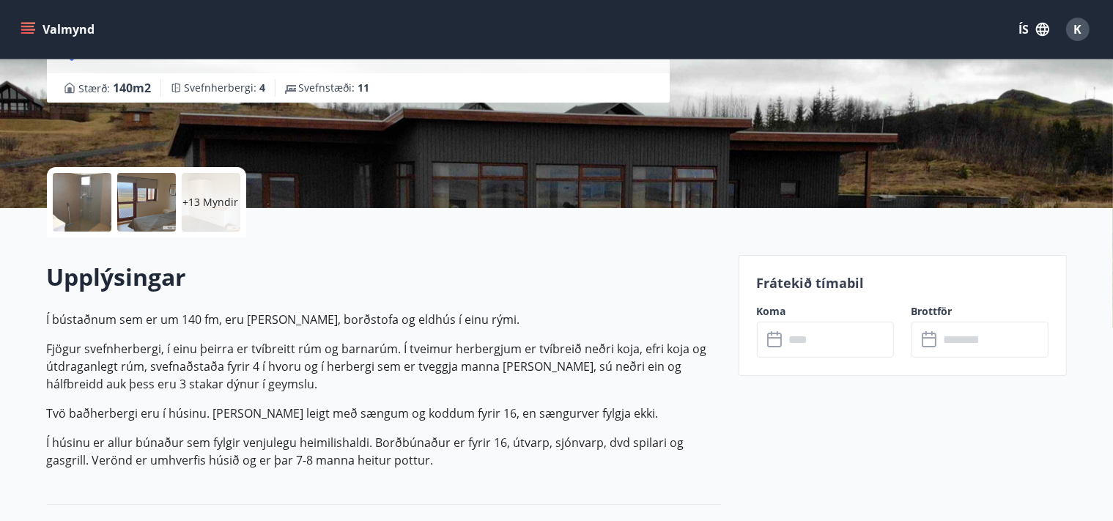
click at [81, 205] on div at bounding box center [82, 202] width 59 height 59
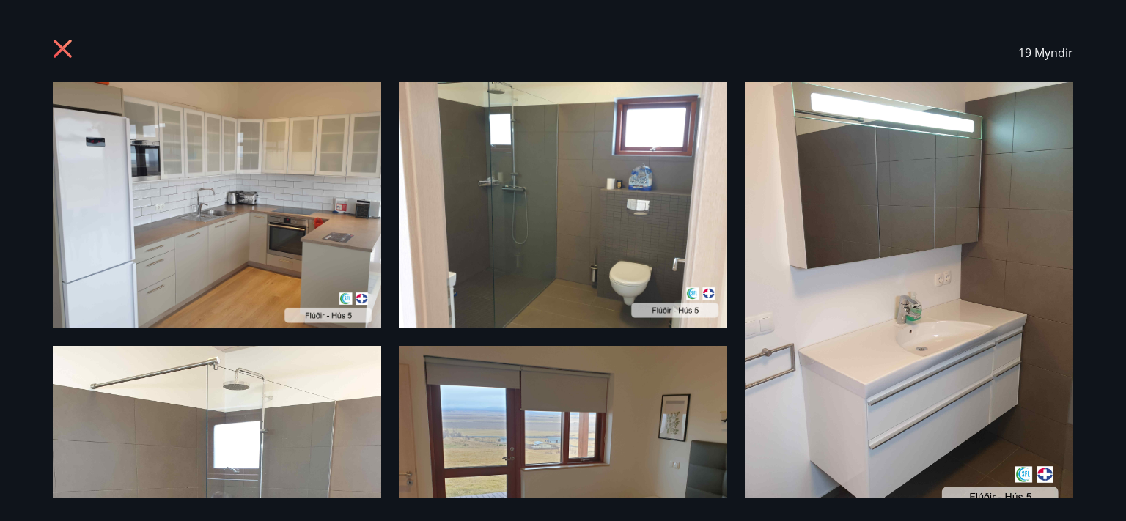
click at [344, 188] on img at bounding box center [217, 205] width 328 height 246
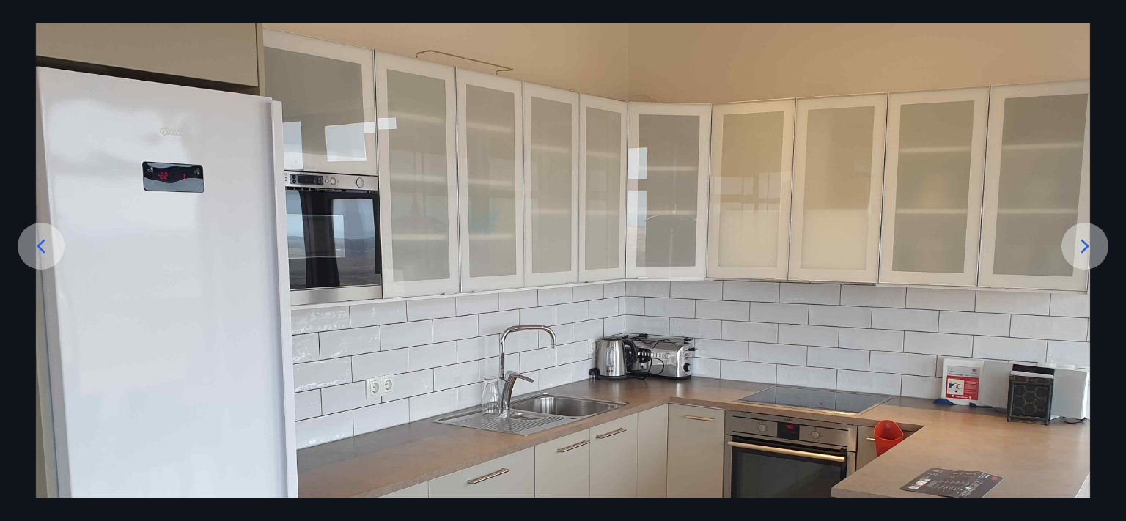
scroll to position [284, 0]
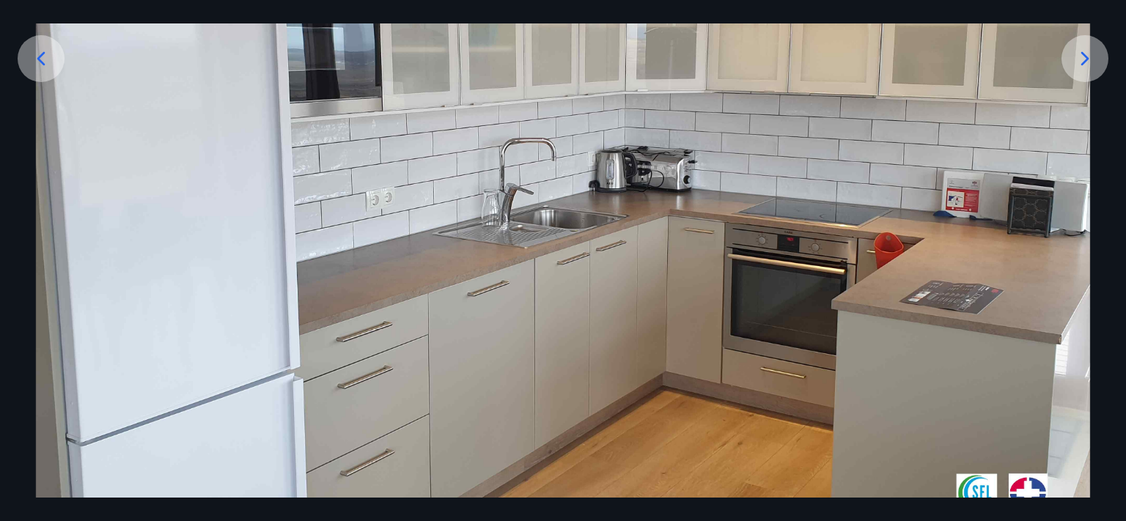
click at [1085, 71] on div at bounding box center [1084, 58] width 47 height 47
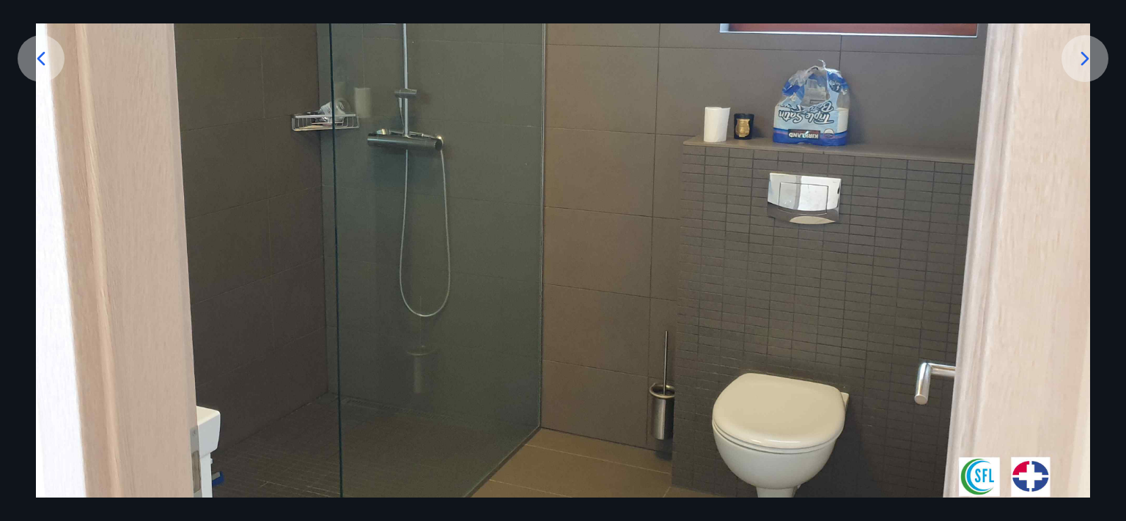
click at [1078, 67] on icon at bounding box center [1084, 58] width 23 height 23
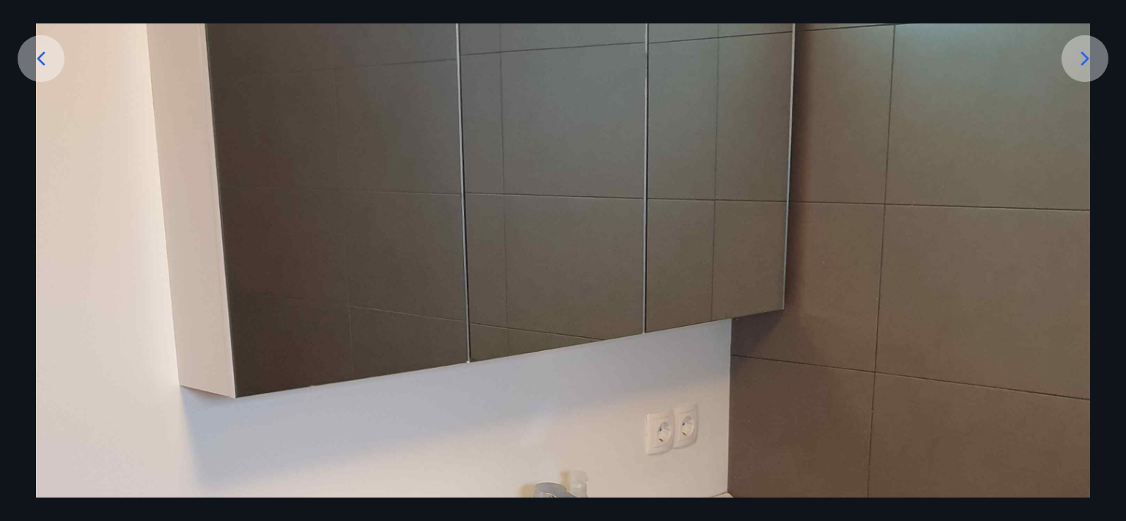
click at [1078, 67] on icon at bounding box center [1084, 58] width 23 height 23
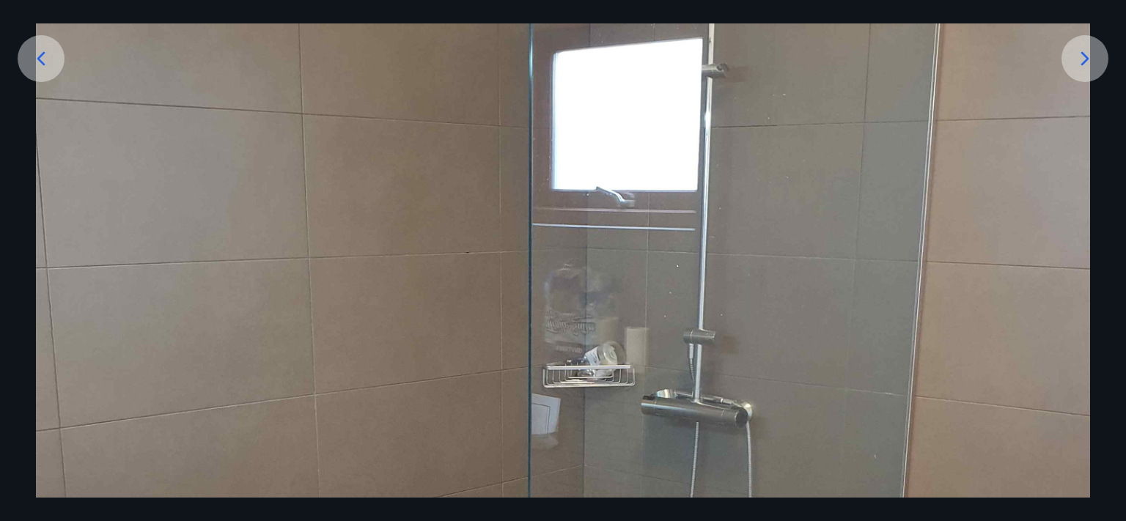
click at [1078, 67] on icon at bounding box center [1084, 58] width 23 height 23
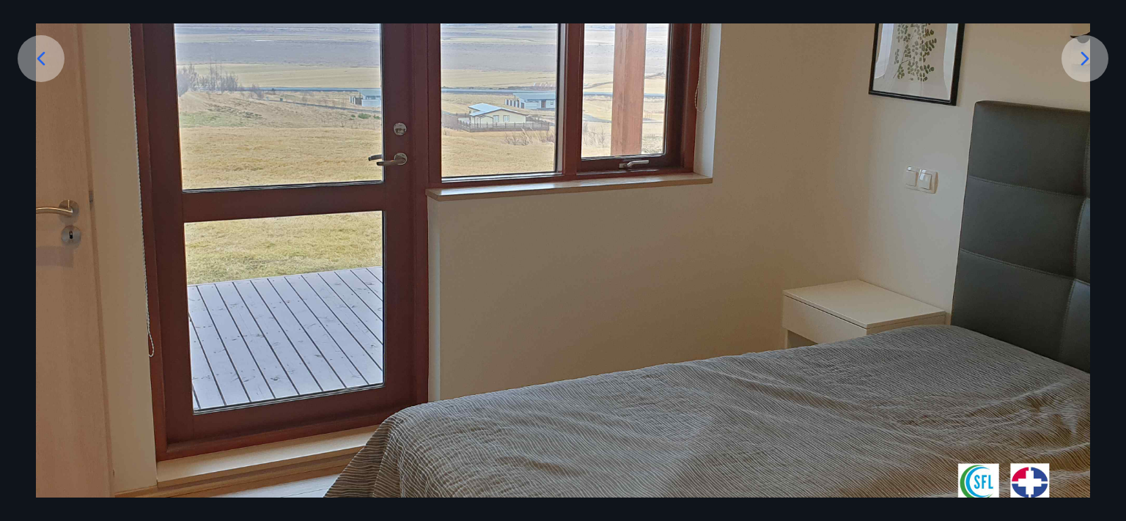
click at [1078, 67] on icon at bounding box center [1084, 58] width 23 height 23
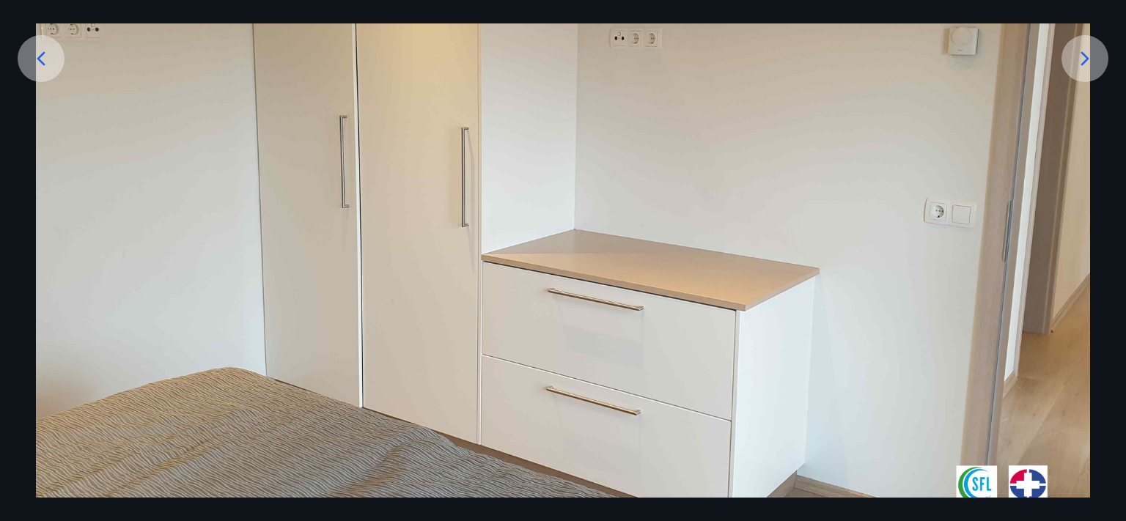
click at [1078, 67] on icon at bounding box center [1084, 58] width 23 height 23
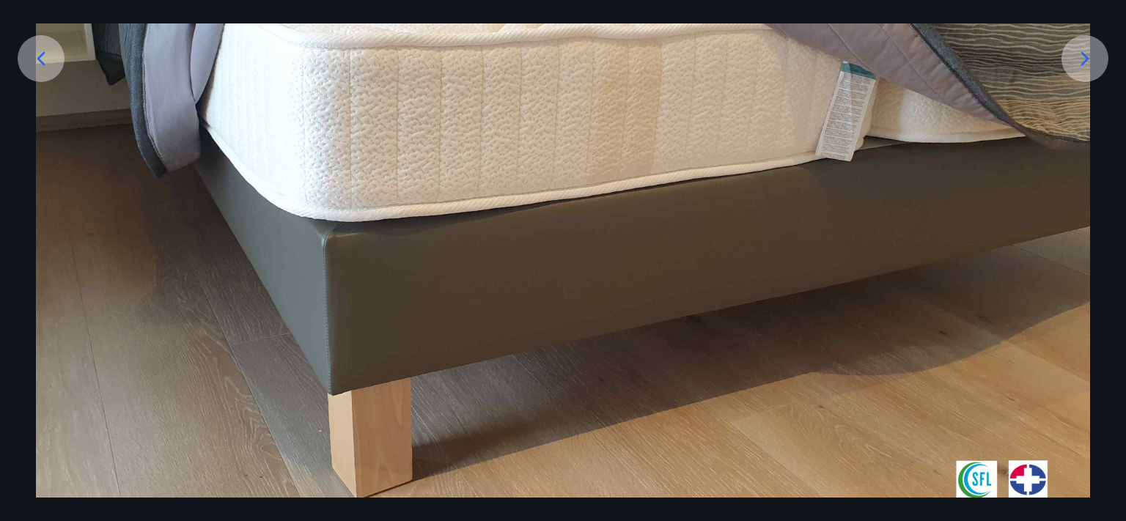
click at [1078, 67] on icon at bounding box center [1084, 58] width 23 height 23
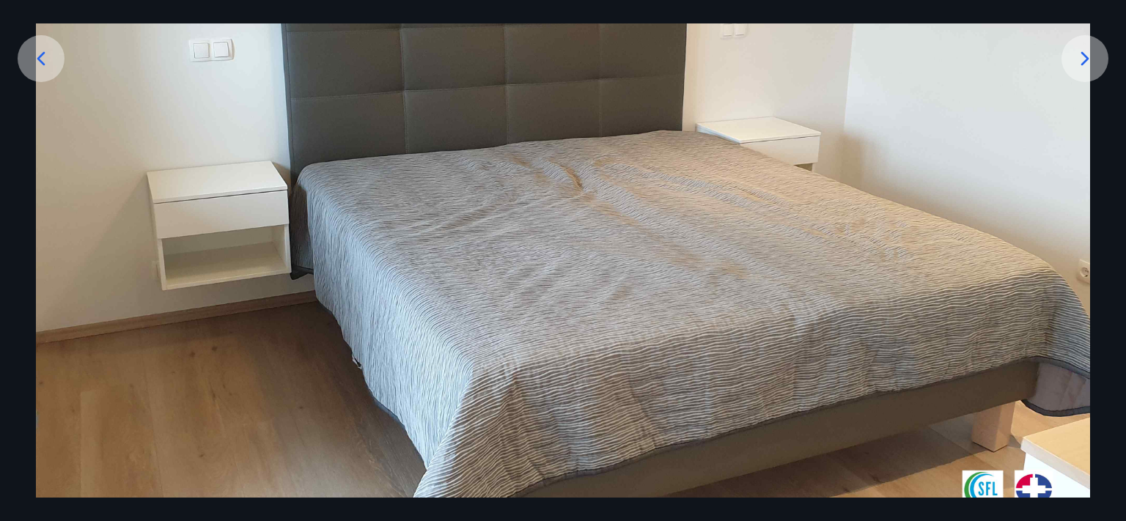
click at [39, 66] on icon at bounding box center [40, 58] width 23 height 23
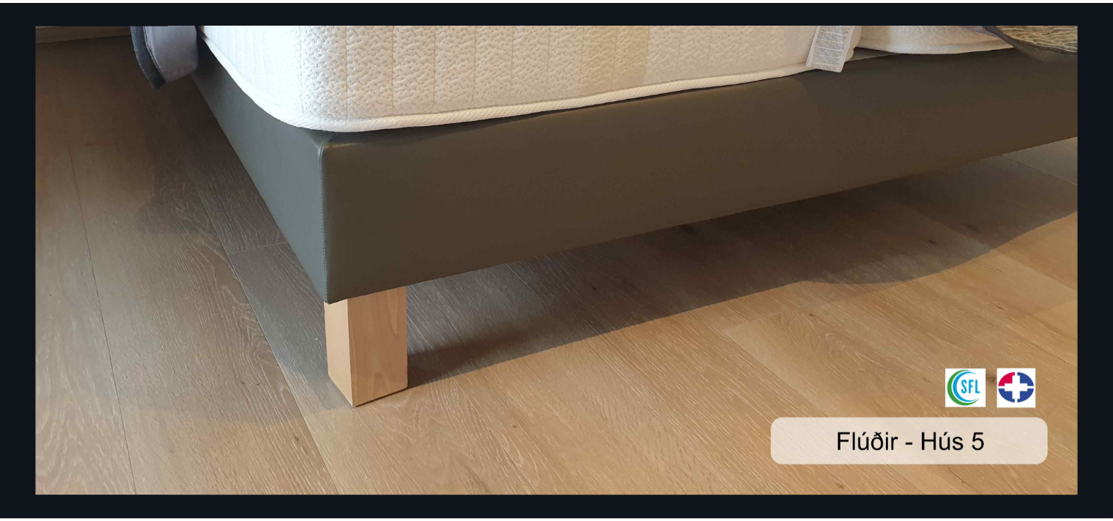
scroll to position [0, 0]
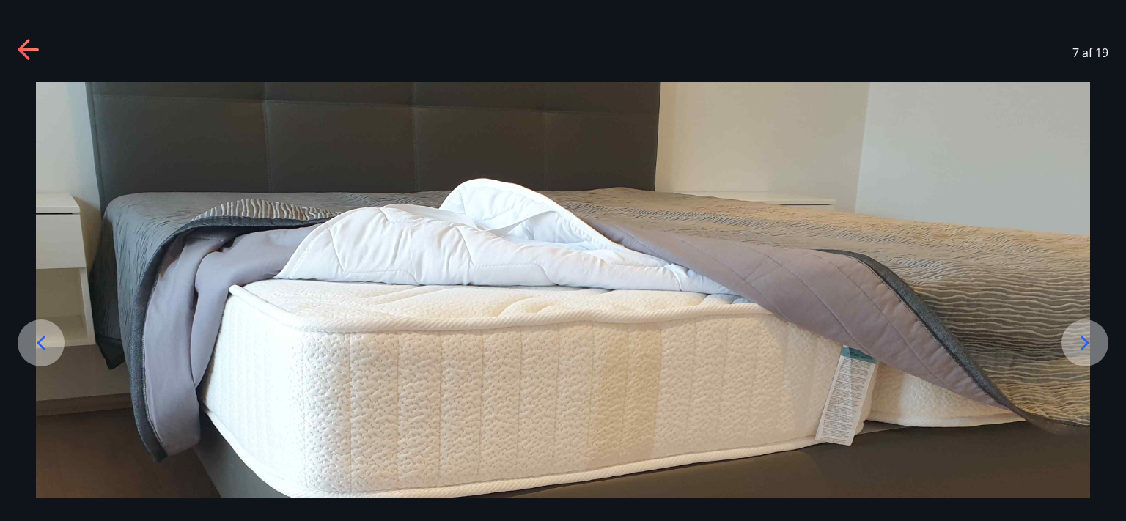
click at [23, 53] on icon at bounding box center [24, 49] width 12 height 21
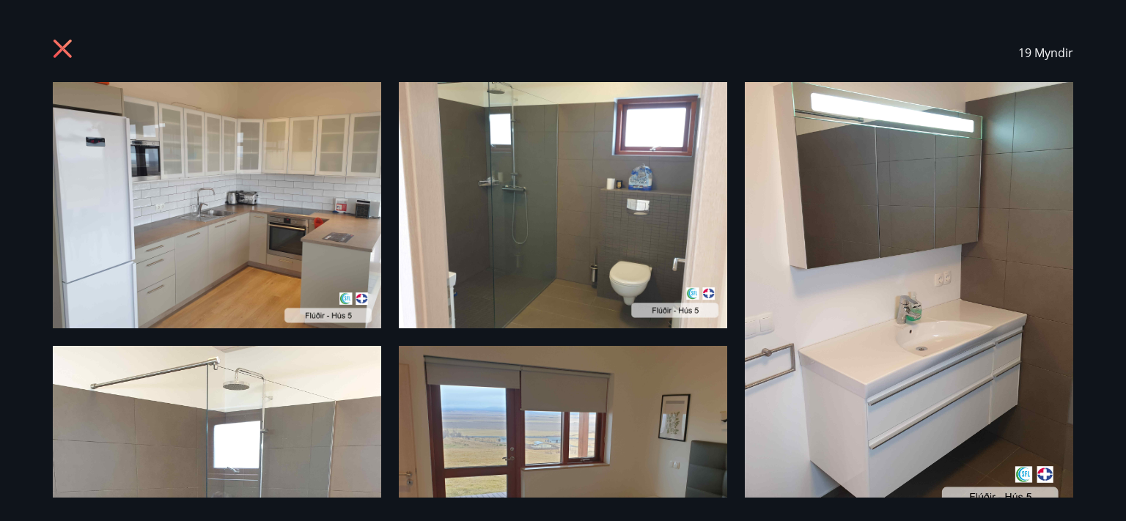
click at [28, 51] on div "19 Myndir" at bounding box center [563, 260] width 1126 height 521
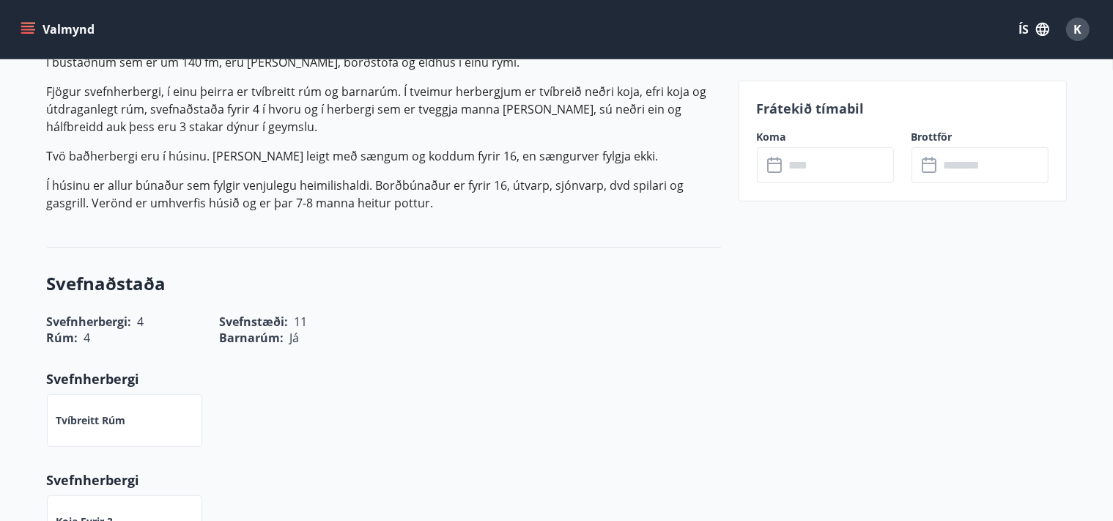
scroll to position [464, 0]
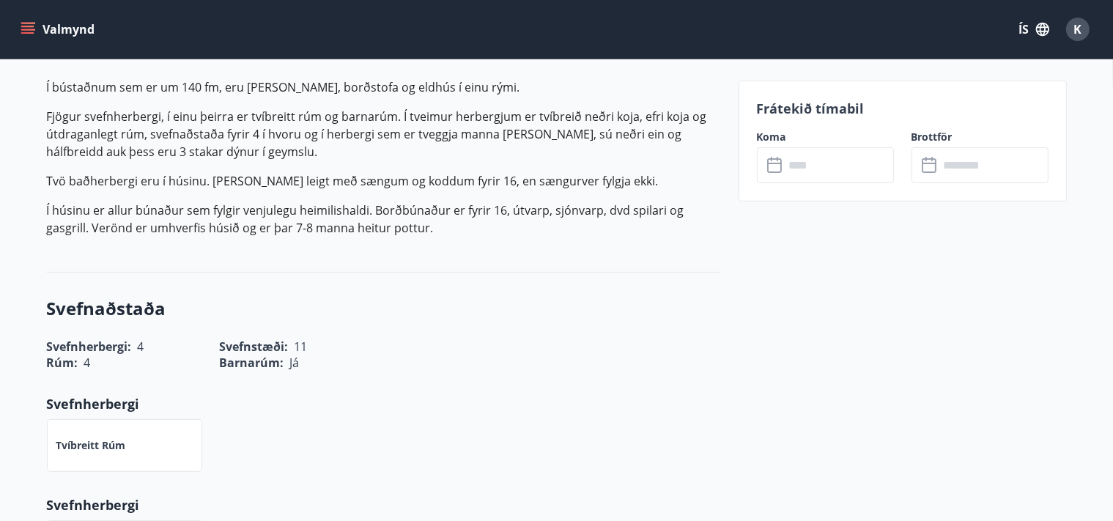
click at [808, 173] on input "text" at bounding box center [839, 165] width 109 height 36
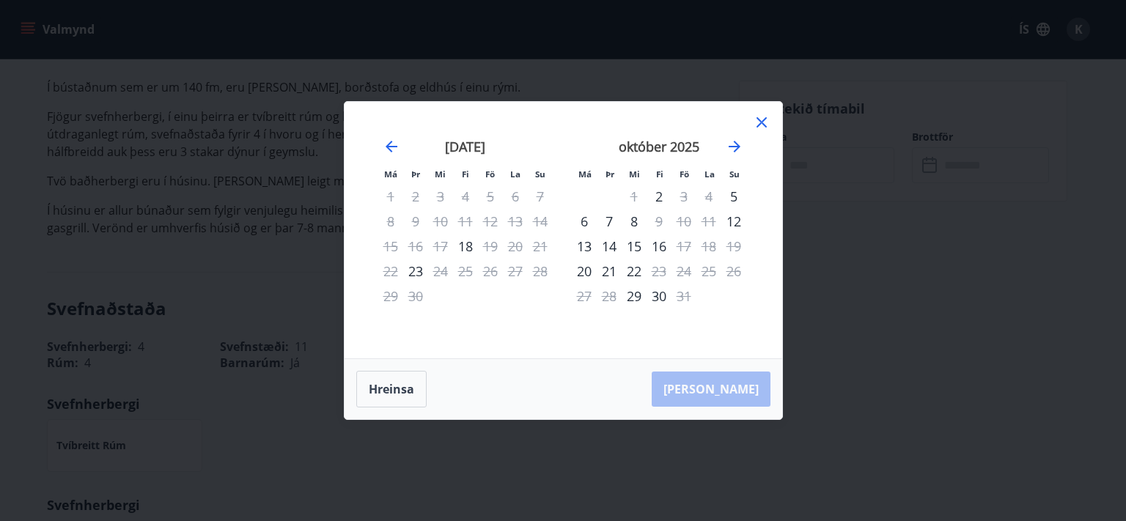
click at [762, 127] on icon at bounding box center [762, 123] width 18 height 18
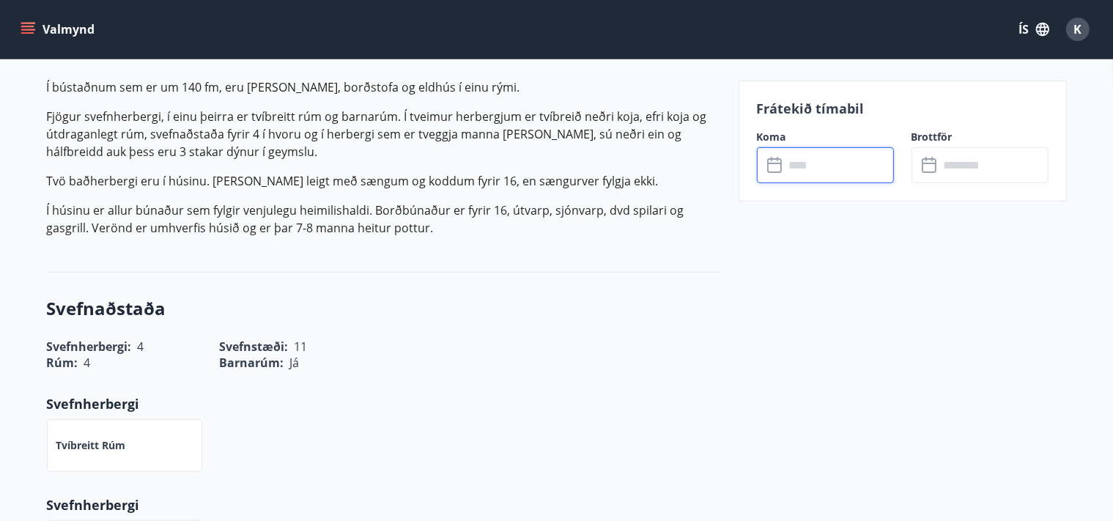
click at [809, 158] on input "text" at bounding box center [839, 165] width 109 height 36
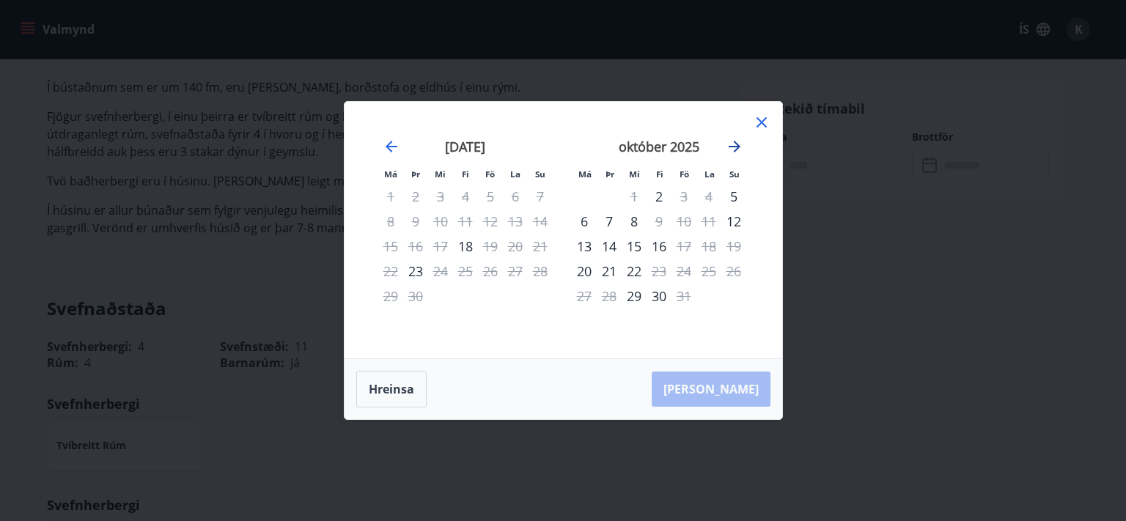
click at [733, 149] on icon "Move forward to switch to the next month." at bounding box center [734, 147] width 18 height 18
click at [731, 149] on icon "Move forward to switch to the next month." at bounding box center [734, 147] width 18 height 18
click at [761, 122] on icon at bounding box center [762, 123] width 18 height 18
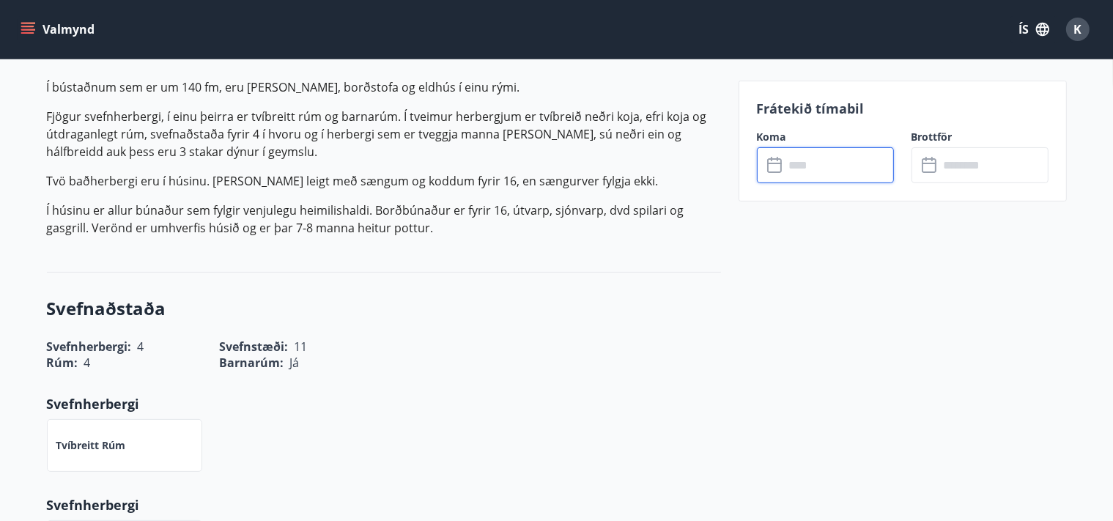
scroll to position [0, 0]
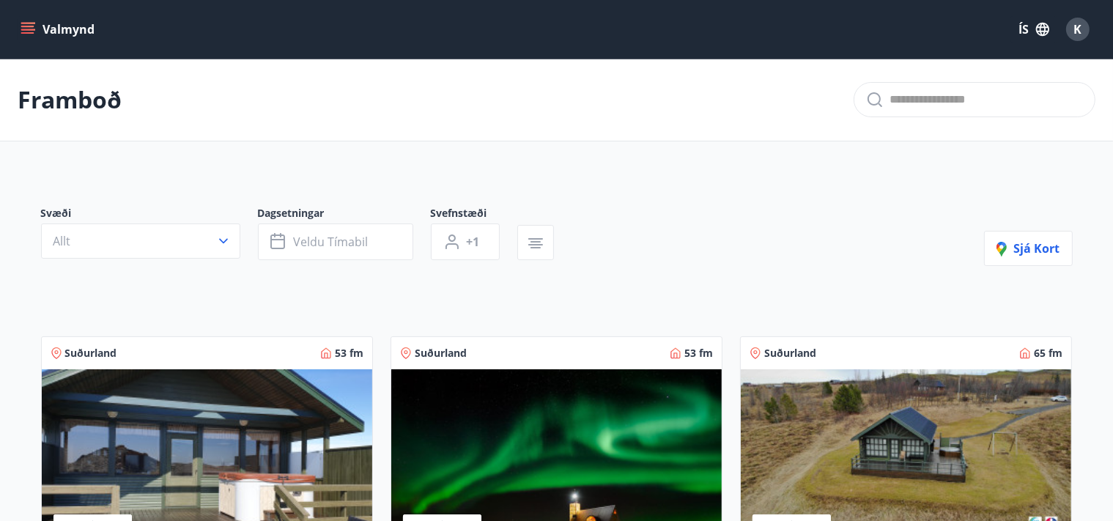
scroll to position [309, 0]
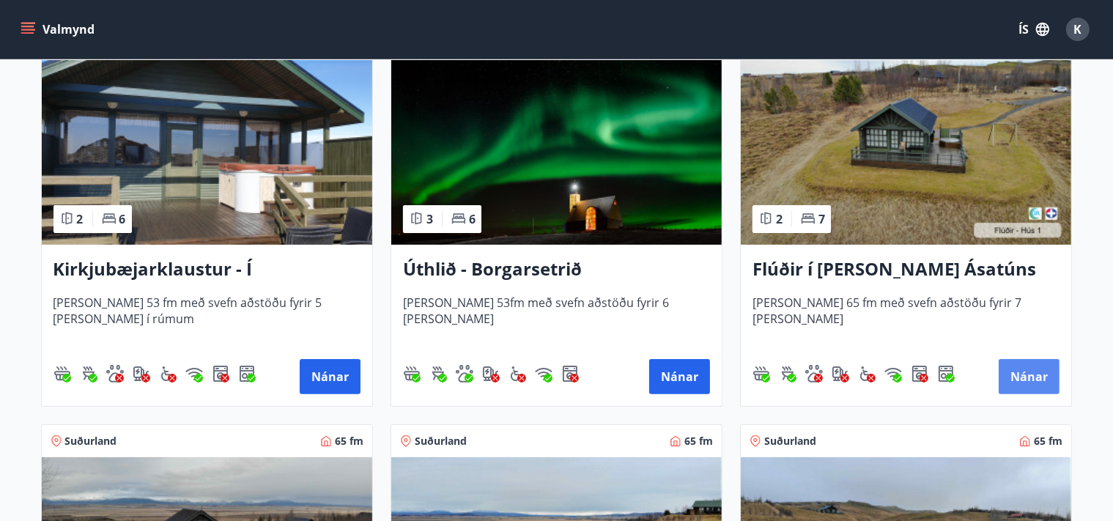
click at [1030, 371] on button "Nánar" at bounding box center [1029, 376] width 61 height 35
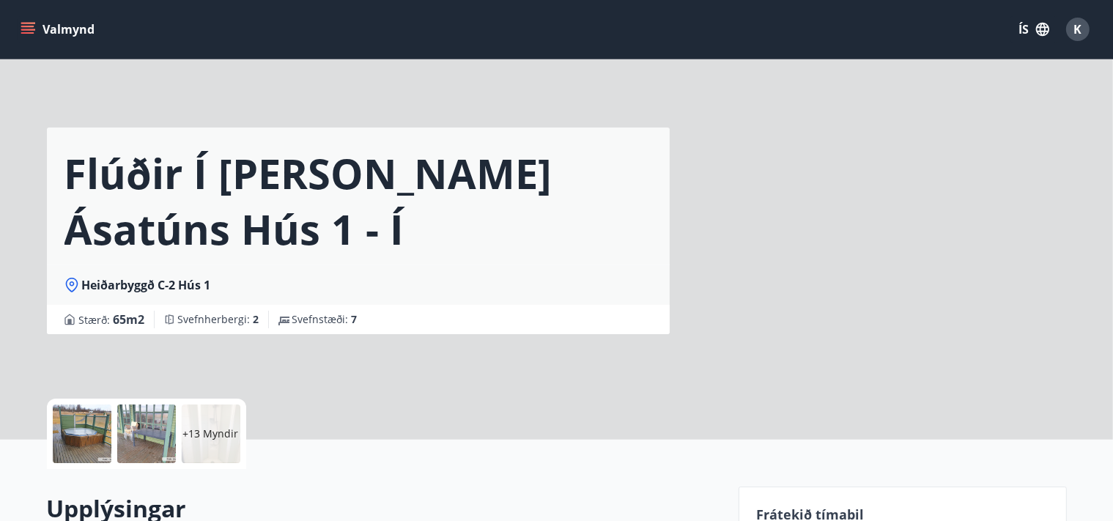
scroll to position [309, 0]
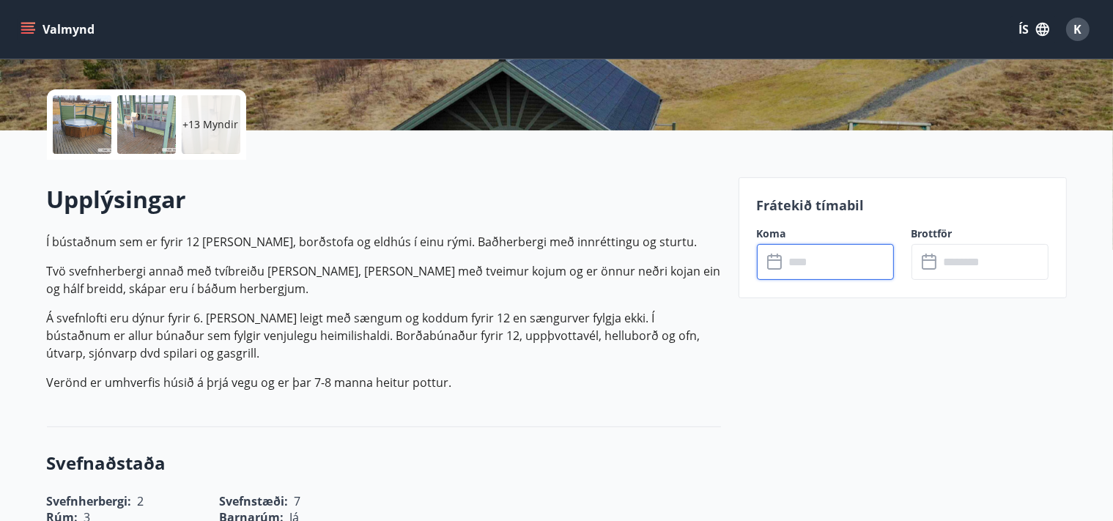
click at [817, 263] on input "text" at bounding box center [839, 262] width 109 height 36
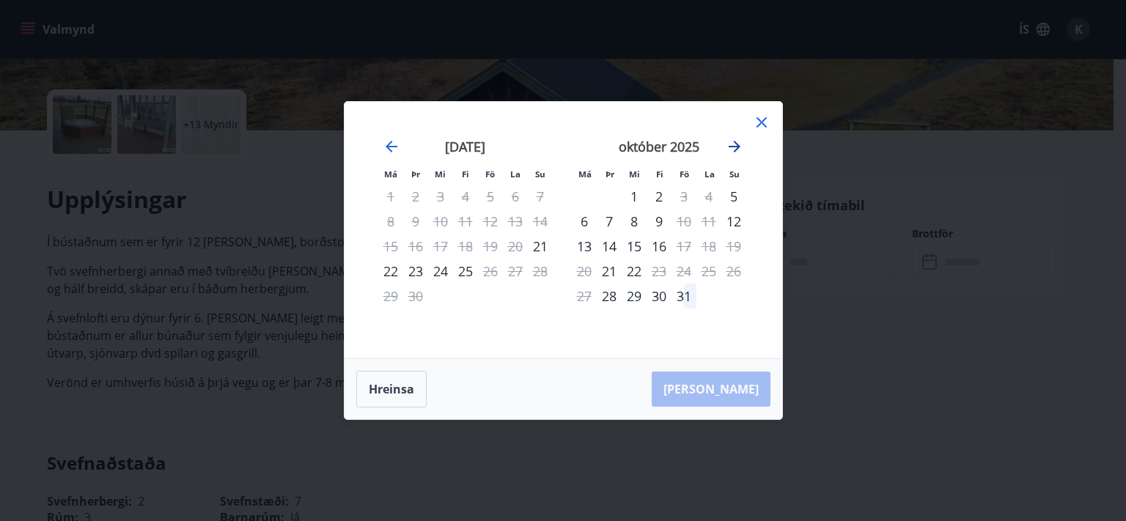
click at [737, 148] on icon "Move forward to switch to the next month." at bounding box center [734, 147] width 12 height 12
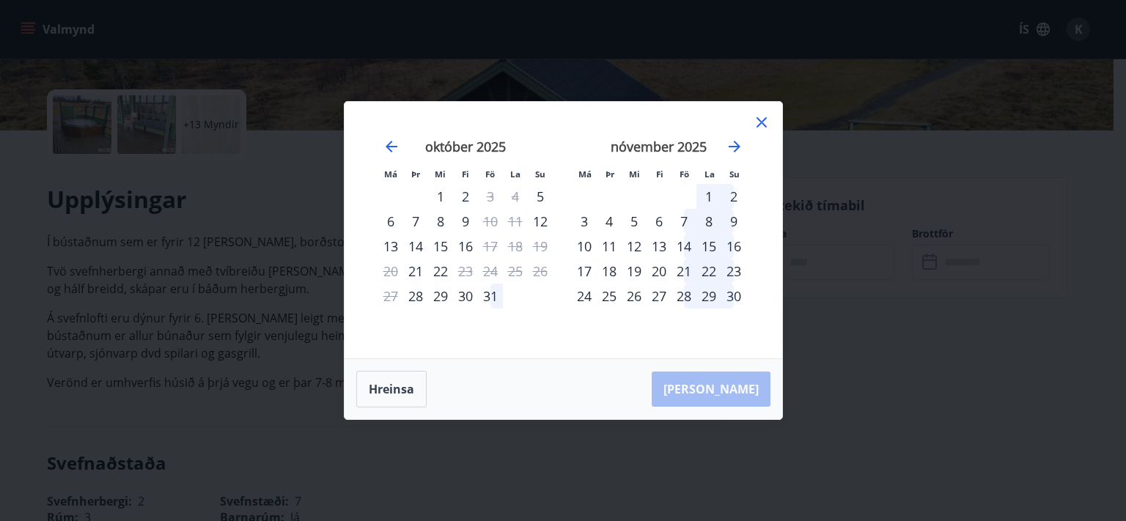
click at [767, 121] on icon at bounding box center [762, 123] width 18 height 18
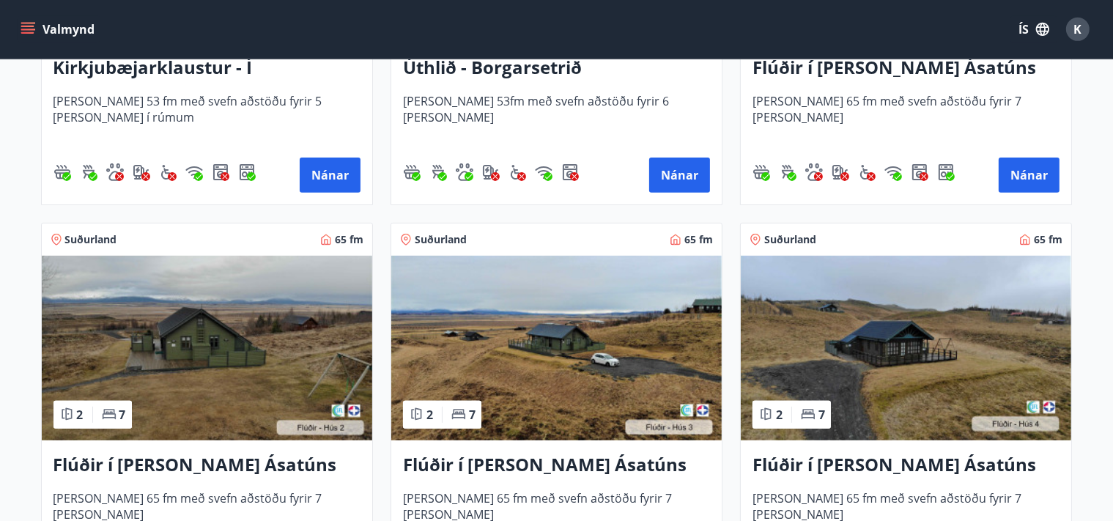
scroll to position [542, 0]
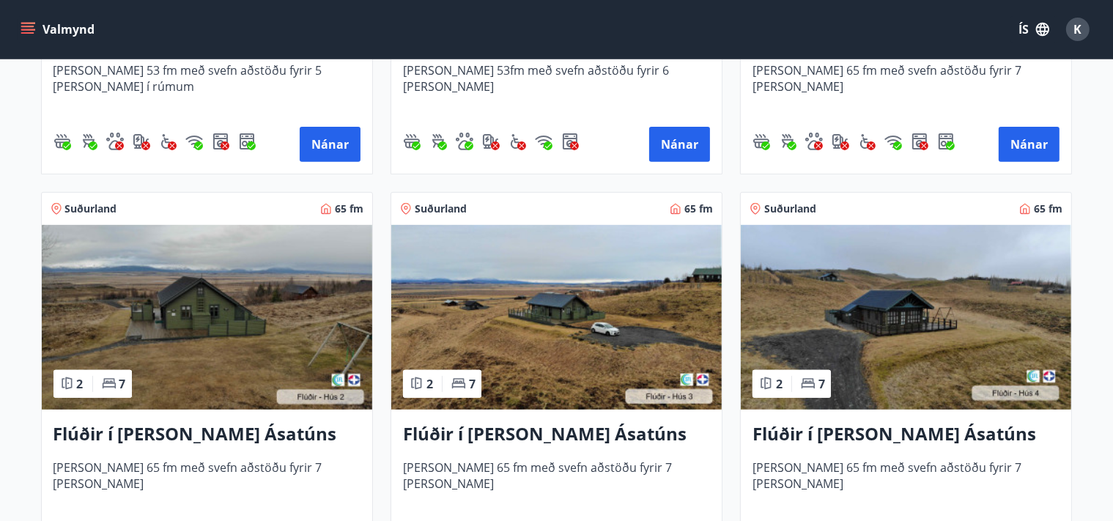
click at [313, 320] on img at bounding box center [207, 317] width 331 height 185
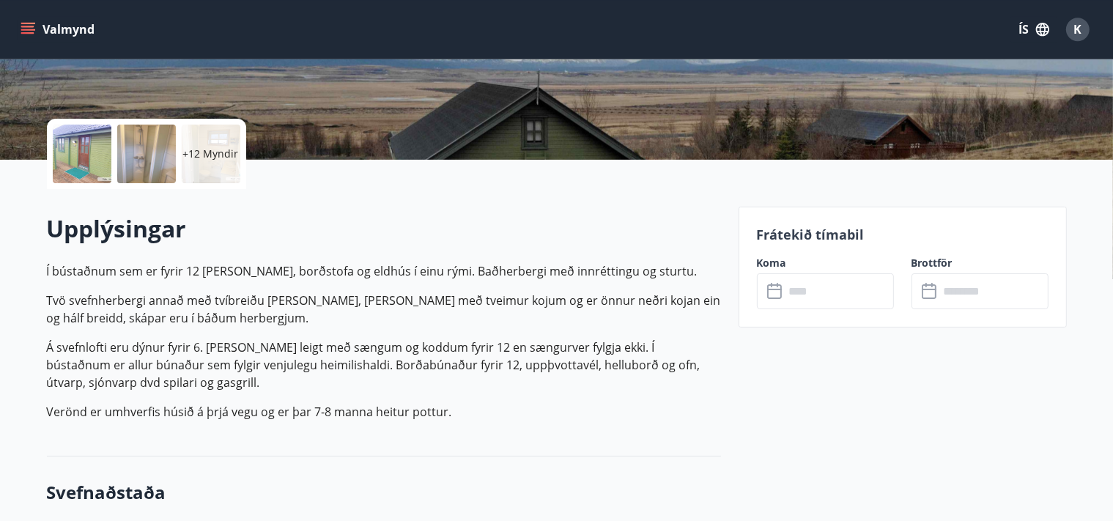
scroll to position [309, 0]
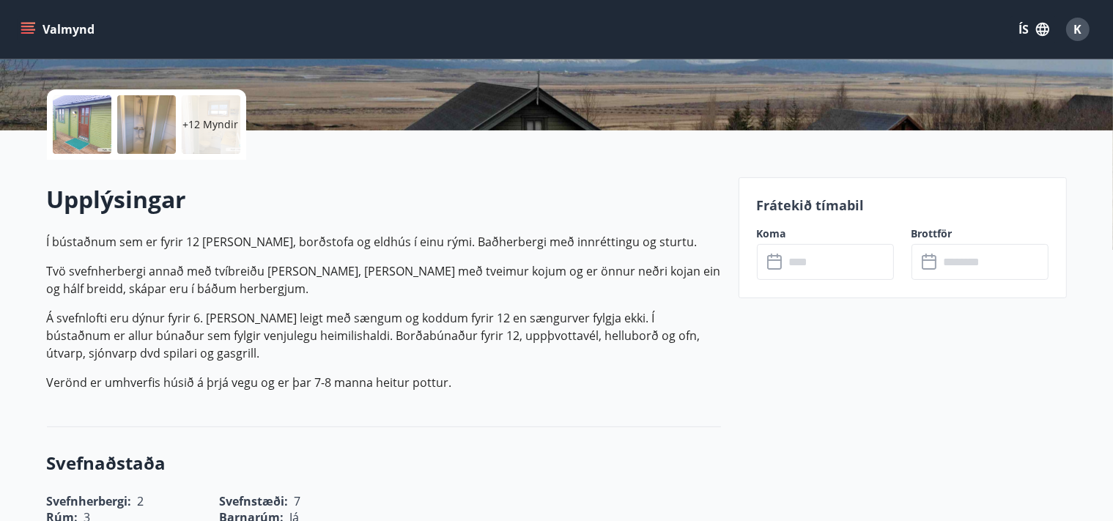
click at [828, 256] on input "text" at bounding box center [839, 262] width 109 height 36
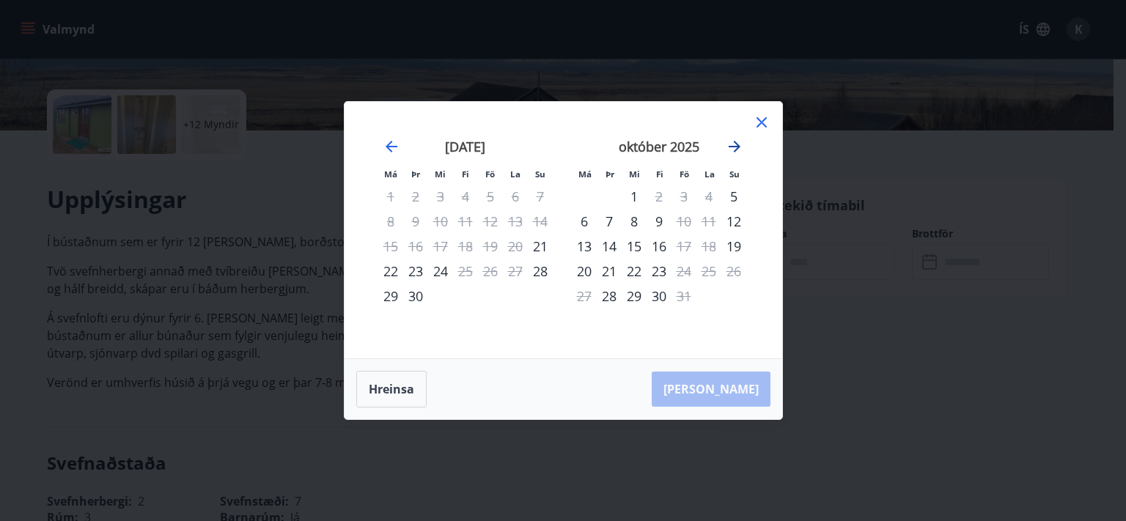
click at [736, 150] on icon "Move forward to switch to the next month." at bounding box center [734, 147] width 12 height 12
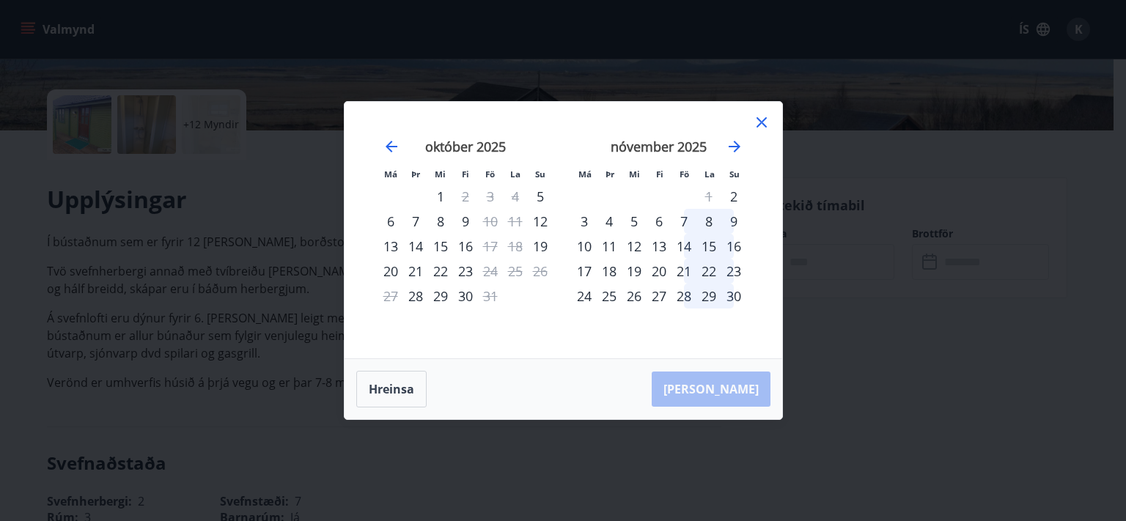
click at [766, 123] on icon at bounding box center [762, 123] width 18 height 18
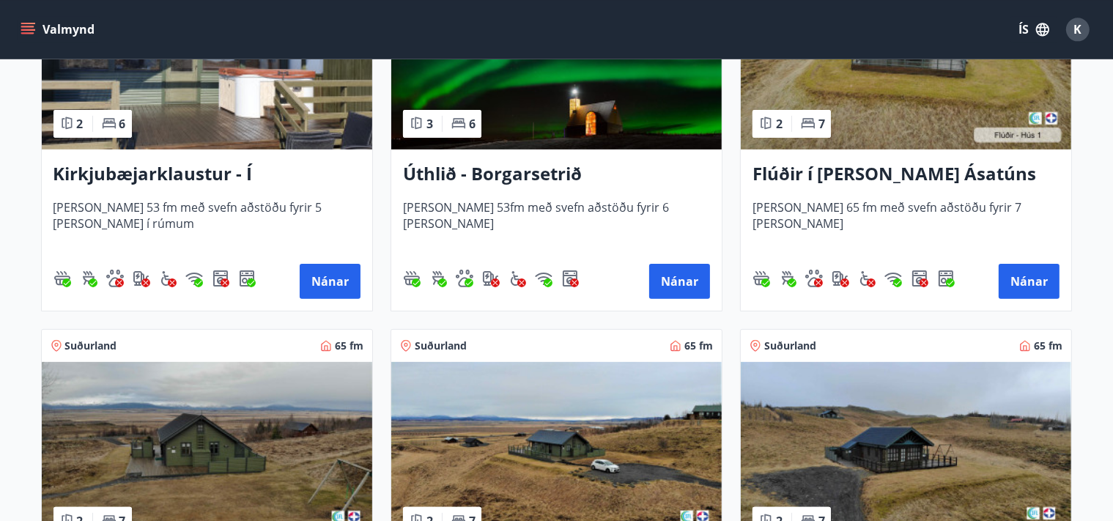
scroll to position [542, 0]
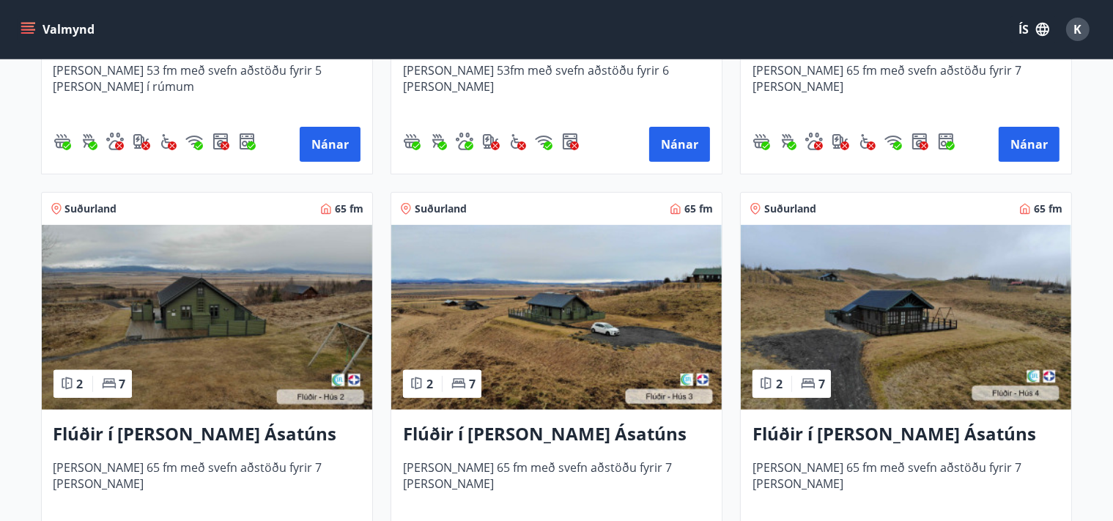
click at [642, 306] on img at bounding box center [556, 317] width 331 height 185
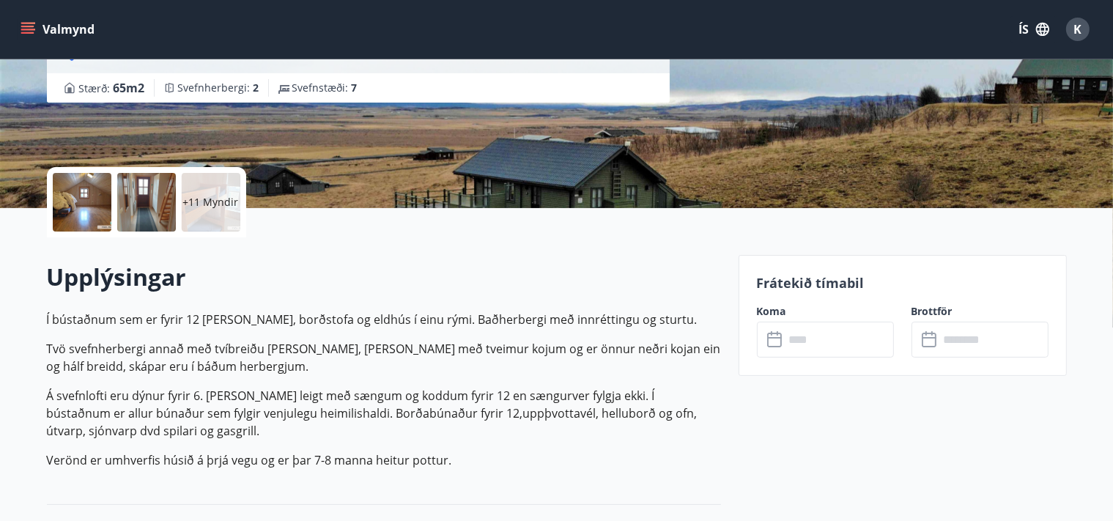
scroll to position [232, 0]
click at [838, 344] on input "text" at bounding box center [839, 340] width 109 height 36
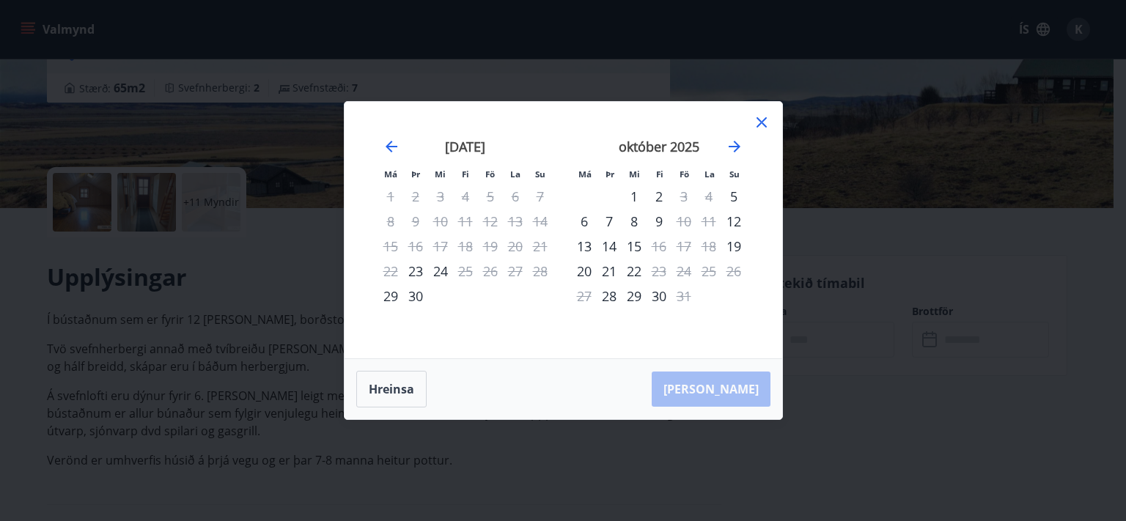
click at [728, 388] on div "Hreinsa Taka Frá" at bounding box center [562, 389] width 437 height 60
click at [742, 143] on icon "Move forward to switch to the next month." at bounding box center [734, 147] width 18 height 18
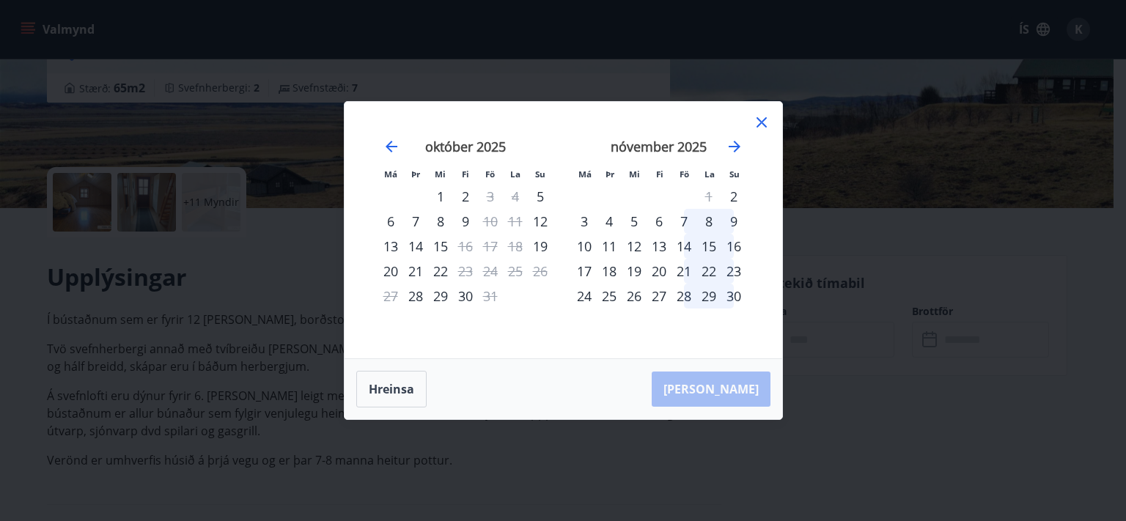
click at [763, 126] on icon at bounding box center [762, 123] width 18 height 18
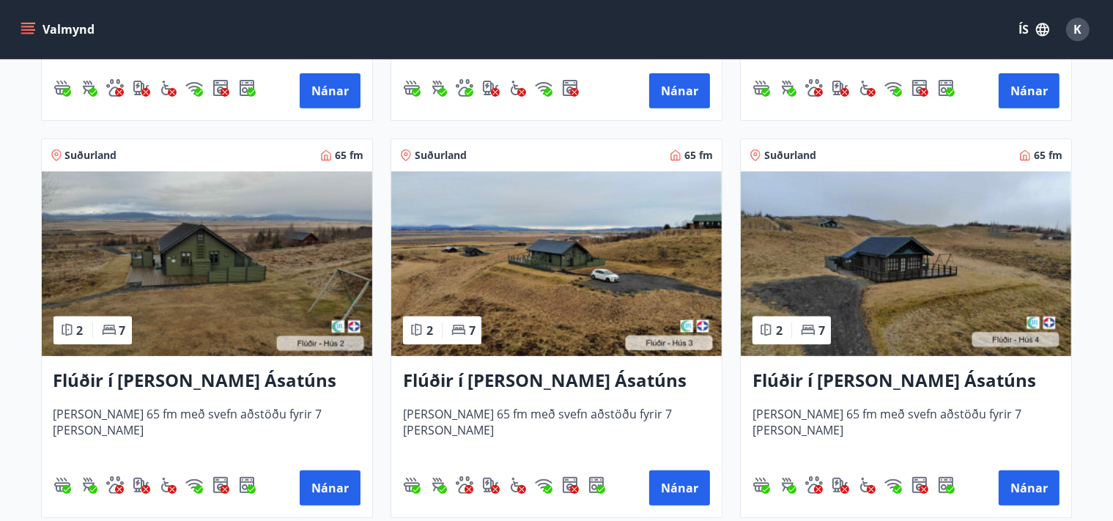
scroll to position [696, 0]
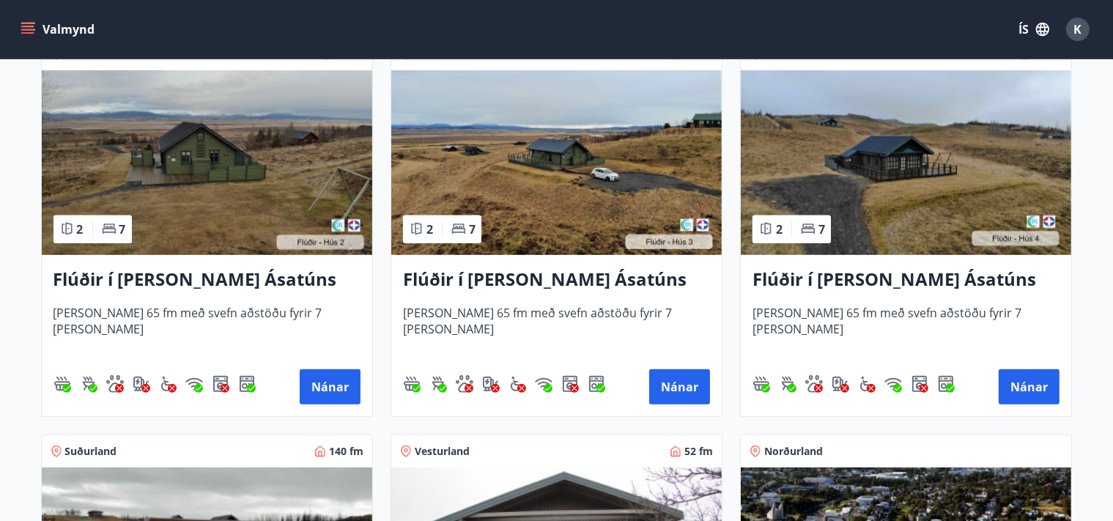
click at [956, 176] on img at bounding box center [906, 162] width 331 height 185
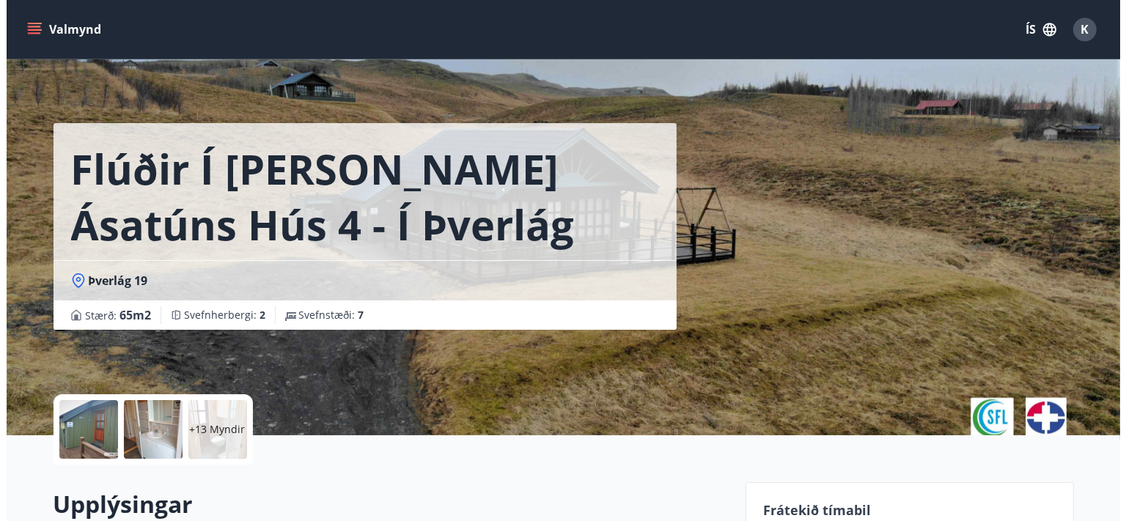
scroll to position [309, 0]
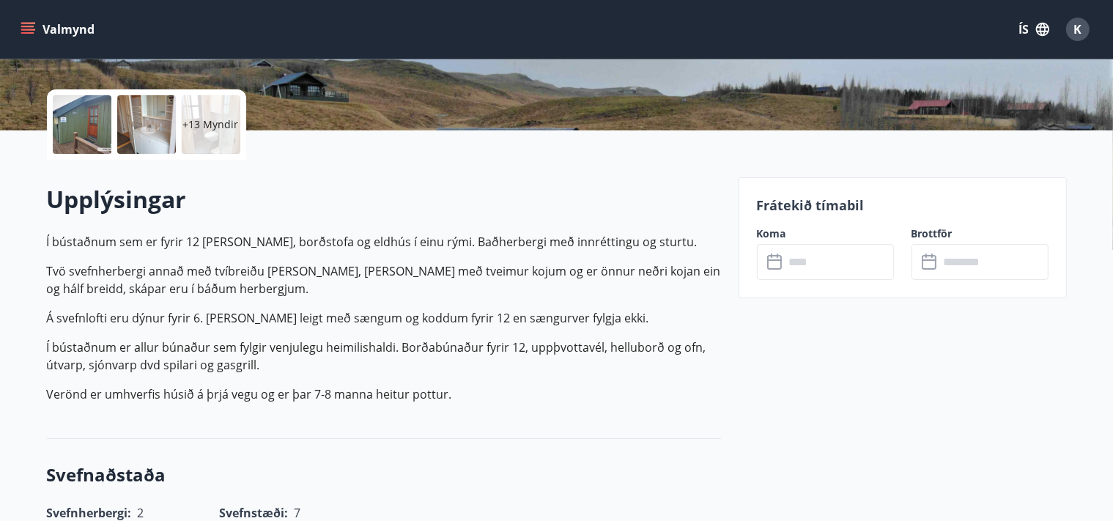
click at [878, 257] on input "text" at bounding box center [839, 262] width 109 height 36
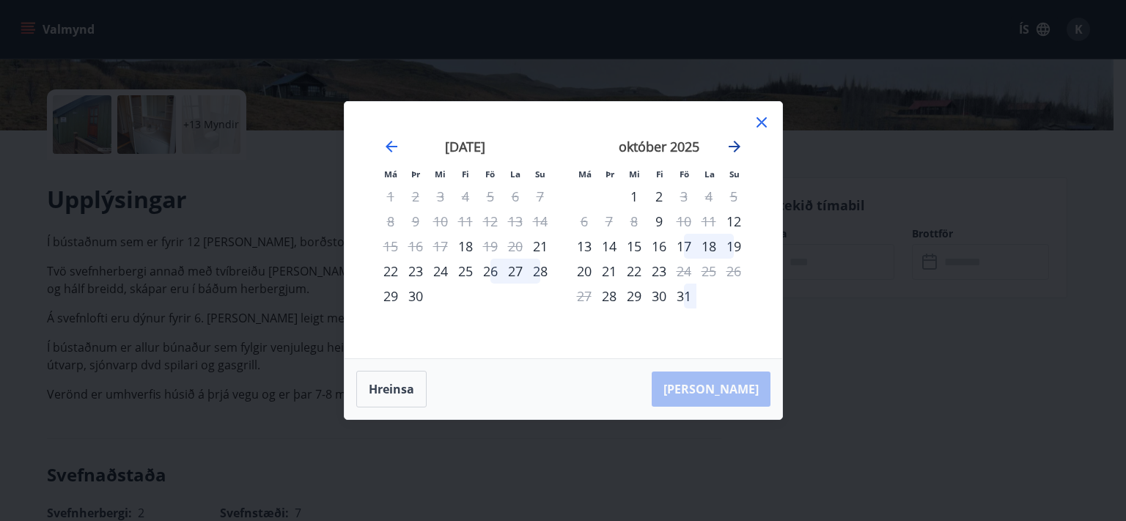
click at [736, 150] on icon "Move forward to switch to the next month." at bounding box center [734, 147] width 12 height 12
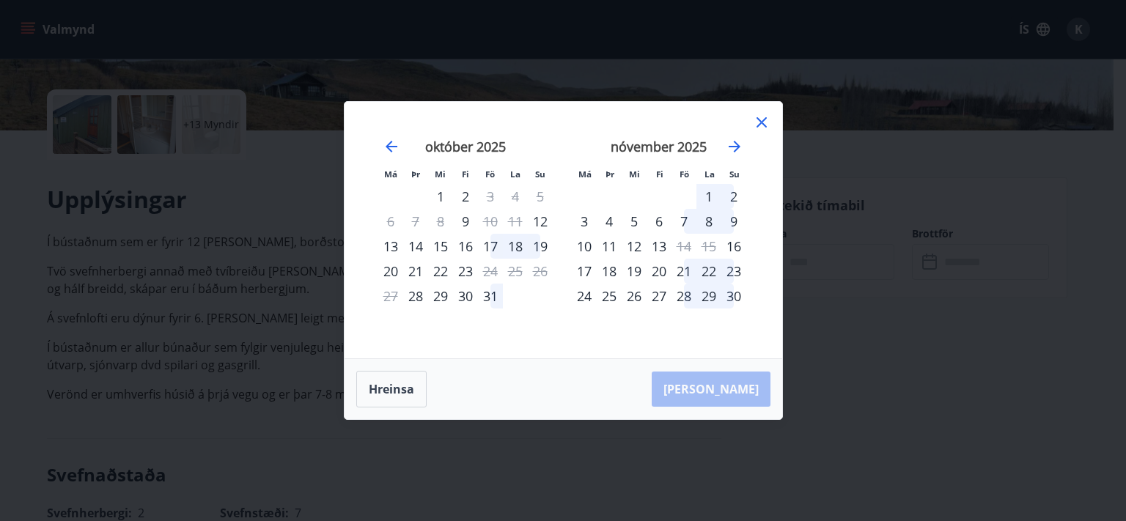
click at [754, 122] on icon at bounding box center [762, 123] width 18 height 18
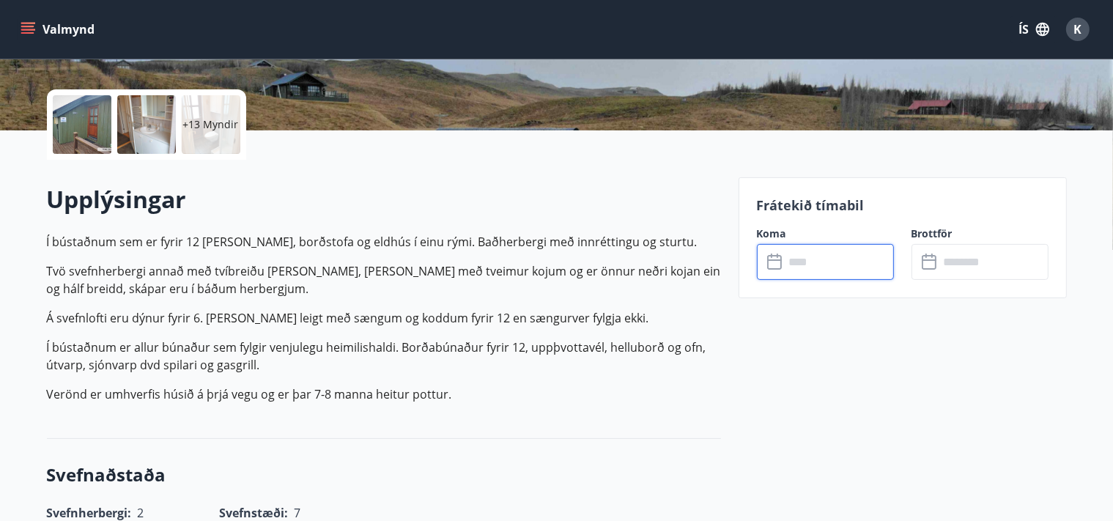
click at [158, 123] on div at bounding box center [146, 124] width 59 height 59
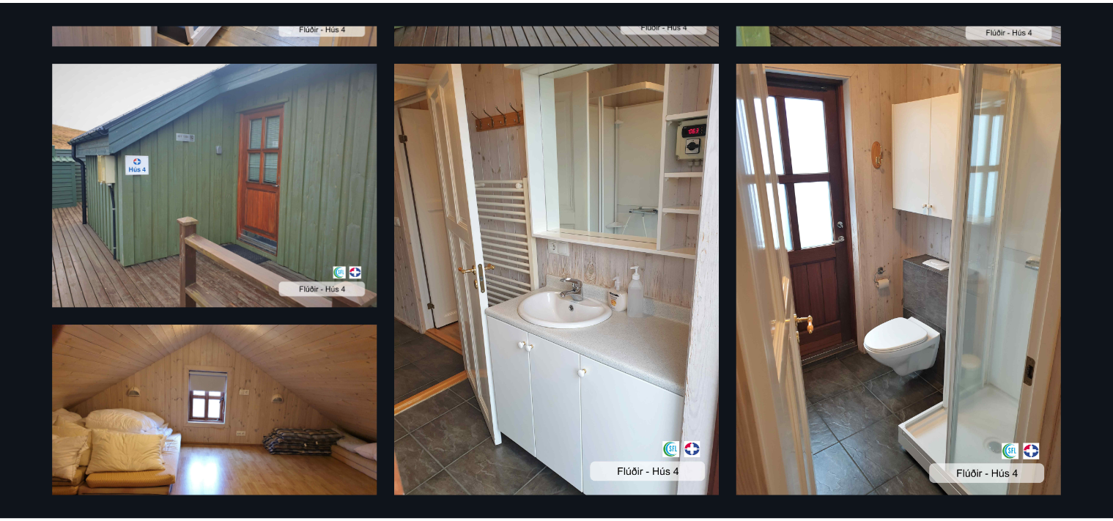
scroll to position [0, 0]
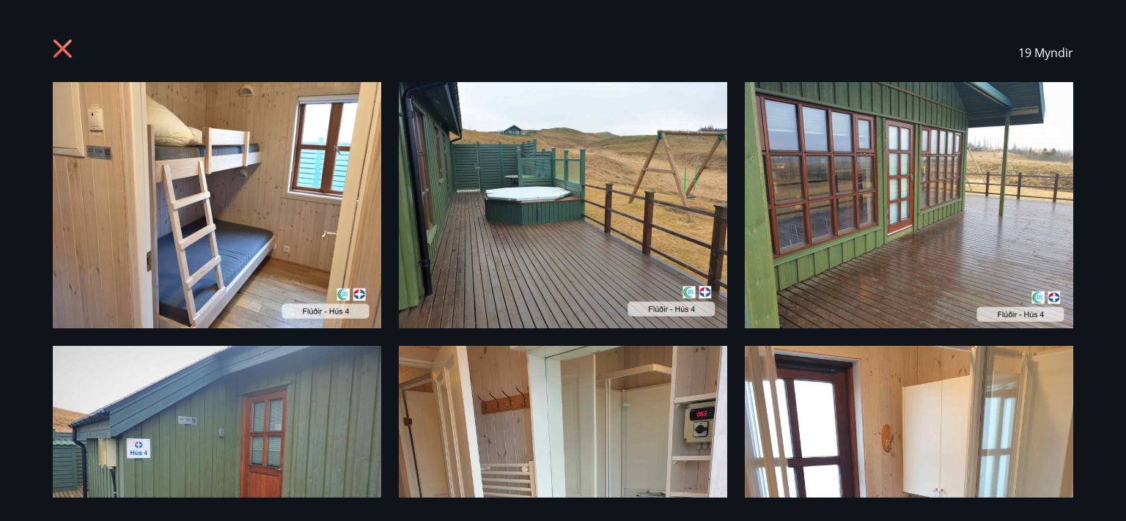
click at [56, 48] on icon at bounding box center [64, 50] width 23 height 23
